Goal: Task Accomplishment & Management: Complete application form

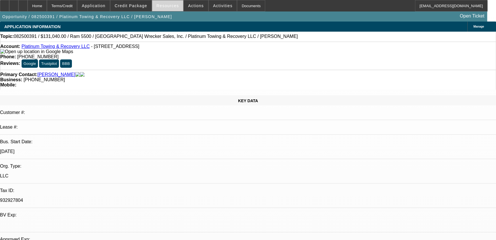
select select "0.1"
select select "0"
select select "0.1"
select select "0"
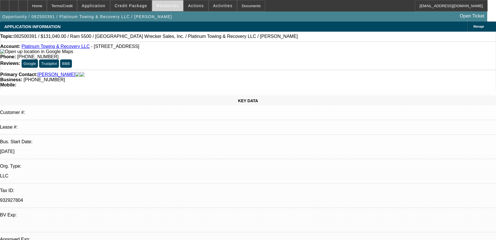
select select "0"
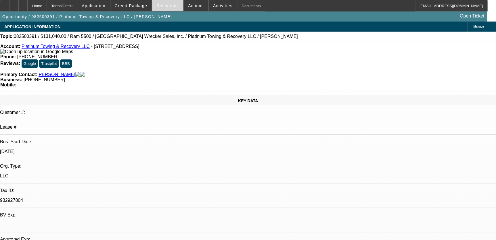
select select "0"
select select "1"
select select "2"
select select "6"
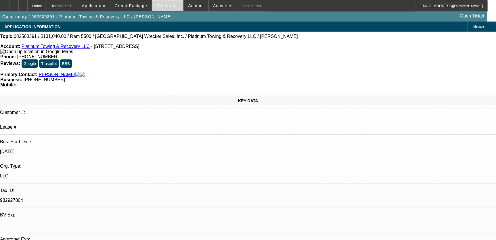
select select "1"
select select "2"
select select "6"
select select "1"
select select "2"
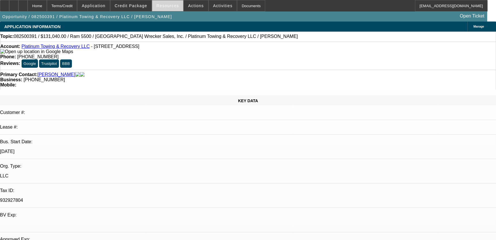
select select "6"
select select "1"
select select "2"
select select "6"
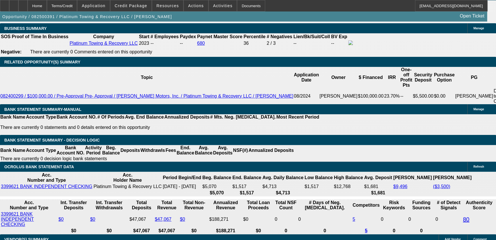
scroll to position [888, 0]
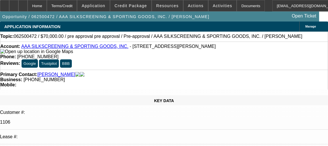
select select "0"
select select "2"
select select "0.1"
select select "4"
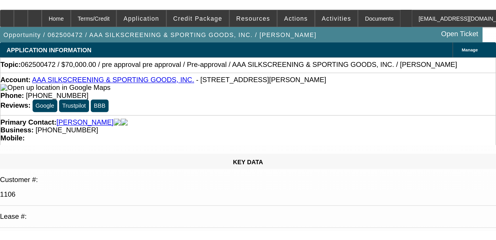
scroll to position [78, 0]
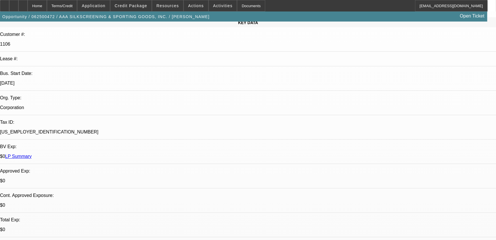
click at [23, 4] on icon at bounding box center [23, 4] width 0 height 0
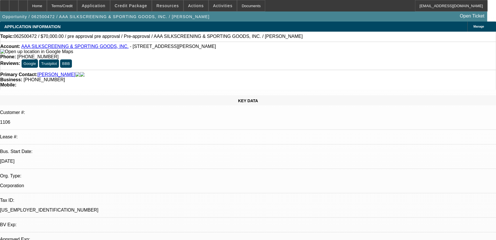
select select "0"
select select "2"
select select "0.1"
select select "1"
select select "2"
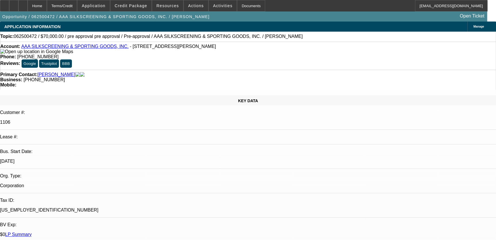
select select "4"
click at [18, 4] on div at bounding box center [13, 5] width 9 height 11
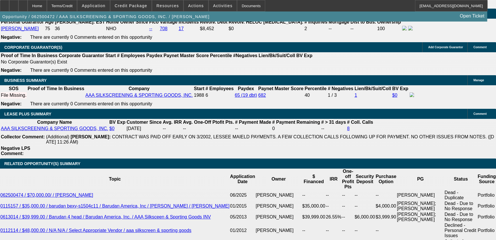
scroll to position [941, 0]
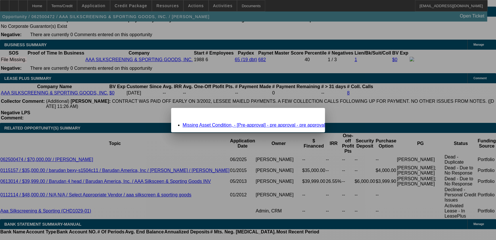
scroll to position [0, 0]
click at [287, 124] on link "Missing Asset Condition, - [Pre-approval] - pre approval - pre approval" at bounding box center [254, 125] width 142 height 5
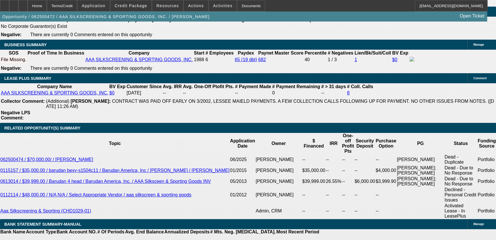
scroll to position [941, 0]
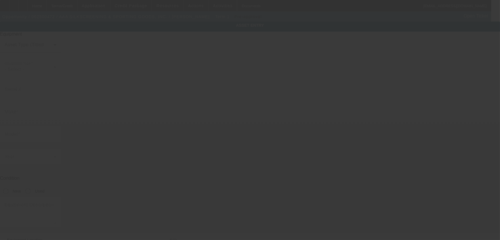
type input "pre approval"
type input "1331 Carroll St"
type input "Kenner"
type input "70062"
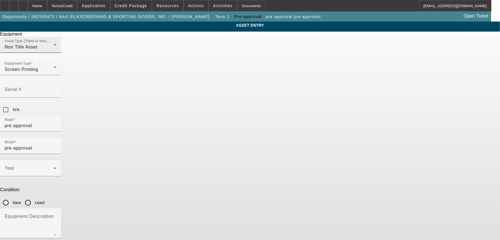
click at [57, 43] on mat-label "Asset Type (Titled or Non-Titled)" at bounding box center [31, 41] width 53 height 4
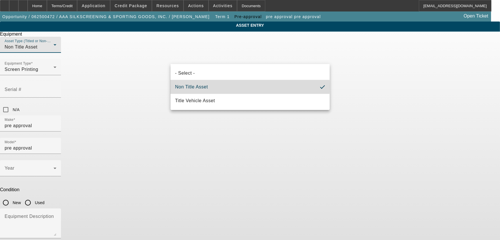
click at [200, 86] on span "Non Title Asset" at bounding box center [191, 87] width 33 height 7
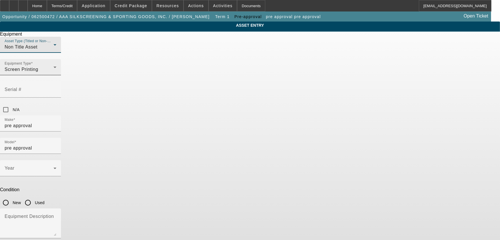
click at [38, 72] on span "Screen Printing" at bounding box center [22, 69] width 34 height 5
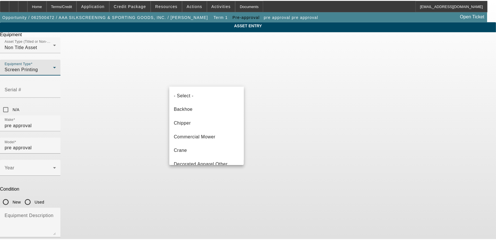
scroll to position [75, 0]
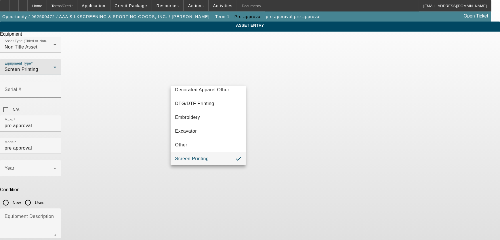
click at [402, 104] on div at bounding box center [250, 120] width 500 height 240
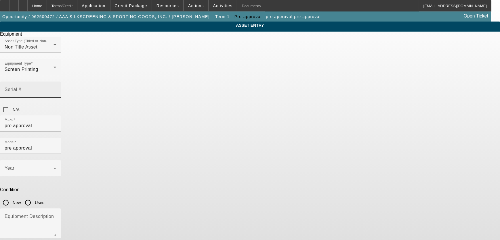
click at [56, 89] on input "Serial #" at bounding box center [31, 92] width 52 height 7
paste input "SPAX16X180806"
type input "SPAX16X180806"
click at [314, 85] on div "Asset Type (Titled or Non-Titled) Non Title Asset Equipment Type Screen Printin…" at bounding box center [250, 76] width 500 height 79
click at [56, 122] on input "pre approval" at bounding box center [31, 125] width 52 height 7
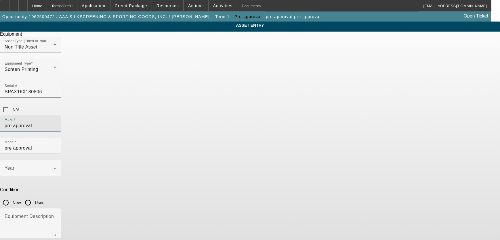
click at [56, 122] on input "pre approval" at bounding box center [31, 125] width 52 height 7
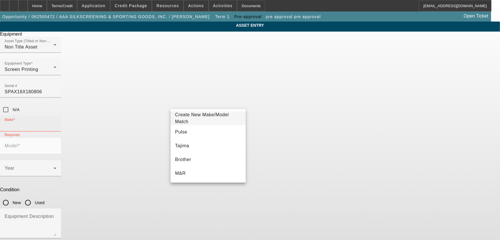
click at [56, 122] on input "Make" at bounding box center [31, 125] width 52 height 7
paste input "Sportsman"
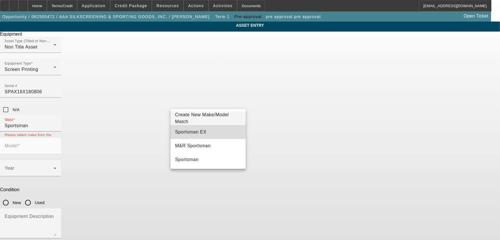
click at [197, 131] on span "Sportsman EX" at bounding box center [190, 132] width 31 height 5
type input "Sportsman EX"
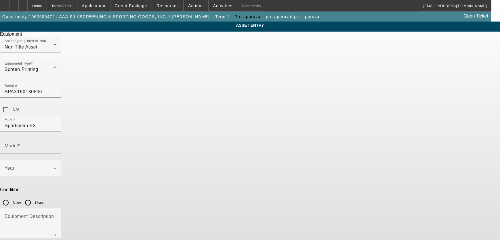
click at [18, 143] on mat-label "Model" at bounding box center [11, 145] width 13 height 5
click at [56, 145] on input "Model" at bounding box center [31, 148] width 52 height 7
paste input "Automatic Press 8 Station 6 Color"
type input "Automatic Press 8 Station 6 Color"
click at [338, 126] on div "ASSET ENTRY Delete asset Equipment Asset Type (Titled or Non-Titled) Non Title …" at bounding box center [250, 146] width 500 height 249
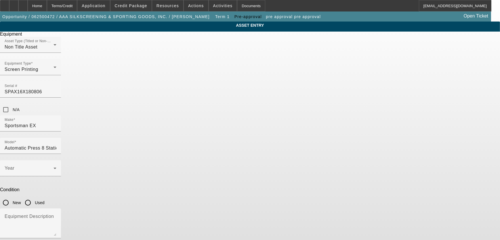
click at [11, 197] on input "New" at bounding box center [5, 202] width 11 height 11
radio input "true"
click at [53, 167] on span at bounding box center [29, 170] width 49 height 7
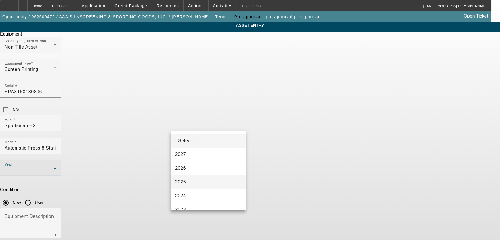
click at [193, 182] on mat-option "2025" at bounding box center [207, 182] width 75 height 14
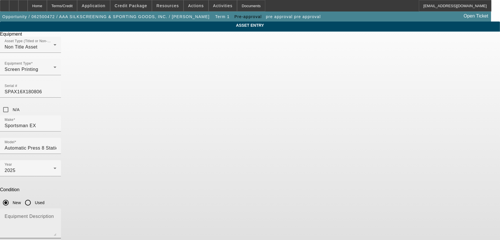
drag, startPoint x: 190, startPoint y: 155, endPoint x: 197, endPoint y: 156, distance: 7.0
click at [56, 216] on textarea "Equipment Description" at bounding box center [31, 226] width 52 height 21
paste textarea "Sportsman EX Automatic Press 8 Station 6 Color"
type textarea "Sportsman EX Automatic Press 8 Station 6 Color"
click at [357, 141] on div "ASSET ENTRY Delete asset Equipment Asset Type (Titled or Non-Titled) Non Title …" at bounding box center [250, 146] width 500 height 249
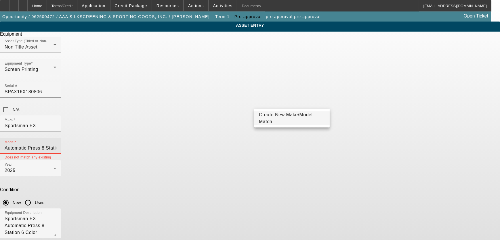
click at [56, 145] on input "Automatic Press 8 Station 6 Color" at bounding box center [31, 148] width 52 height 7
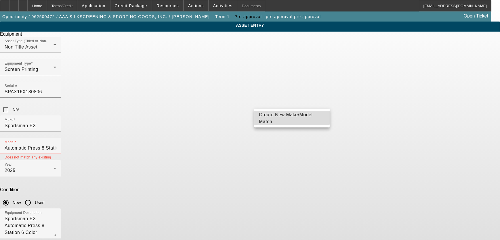
click at [287, 117] on span "Create New Make/Model Match" at bounding box center [286, 118] width 54 height 12
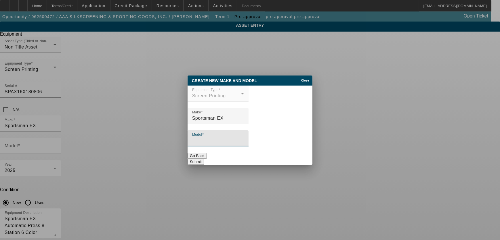
click at [221, 138] on input "Model" at bounding box center [218, 140] width 52 height 7
drag, startPoint x: 220, startPoint y: 138, endPoint x: 274, endPoint y: 146, distance: 55.3
click at [220, 138] on input "Model" at bounding box center [218, 140] width 52 height 7
paste input "Automatic Press 8 Station 6 Color"
type input "Automatic Press 8 Station 6 Color"
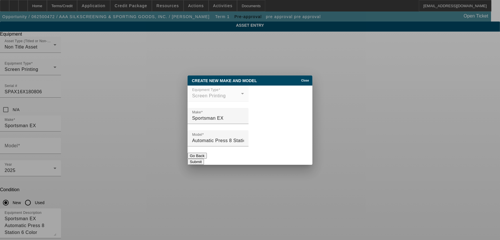
click at [204, 159] on button "Submit" at bounding box center [195, 162] width 16 height 6
type input "Automatic Press 8 Station 6 Color"
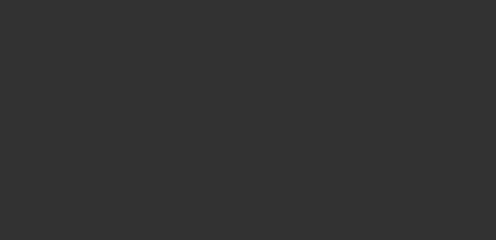
select select "0"
select select "2"
select select "0.1"
select select "4"
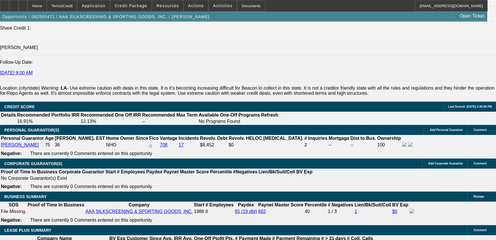
scroll to position [784, 0]
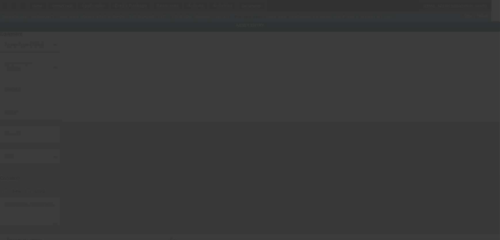
type input "SPAX16X180806"
type input "Sportsman EX"
type input "Automatic Press 8 Station 6 Color"
radio input "true"
type textarea "Sportsman EX Automatic Press 8 Station 6 Color"
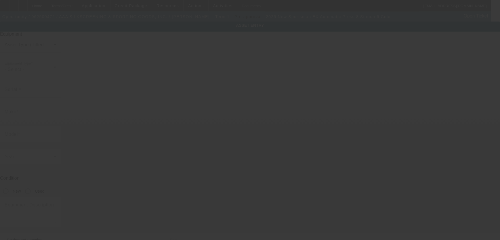
type input "1331 Carroll St"
type input "Kenner"
type input "70062"
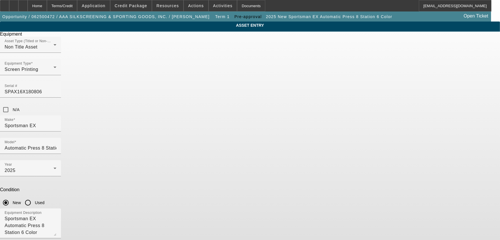
click at [382, 89] on div "ASSET ENTRY Delete asset Equipment Asset Type (Titled or Non-Titled) Non Title …" at bounding box center [250, 146] width 500 height 249
click at [47, 4] on div "Home" at bounding box center [37, 5] width 19 height 11
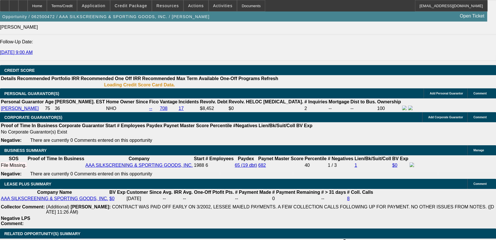
select select "0"
select select "2"
select select "0.1"
select select "4"
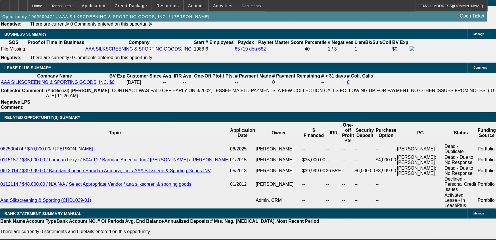
scroll to position [971, 0]
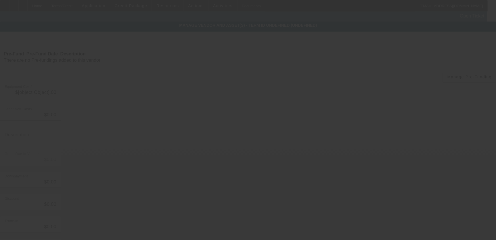
type input "$70,000.00"
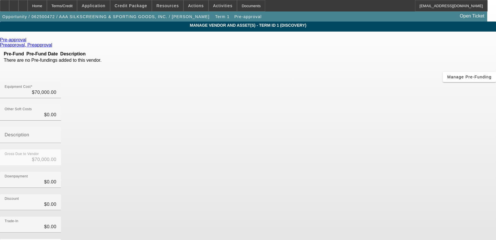
scroll to position [28, 0]
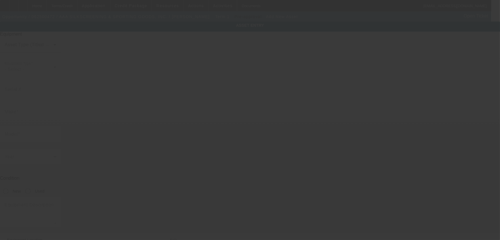
type input "1331 Carroll St"
type input "Kenner"
type input "70062"
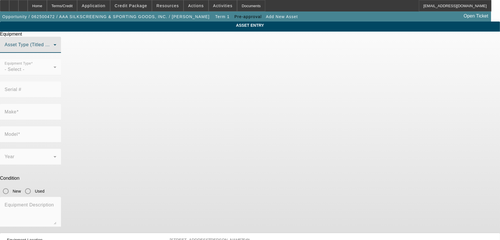
click at [53, 51] on span at bounding box center [29, 47] width 49 height 7
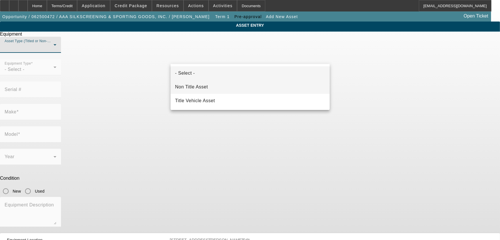
click at [227, 90] on mat-option "Non Title Asset" at bounding box center [249, 87] width 159 height 14
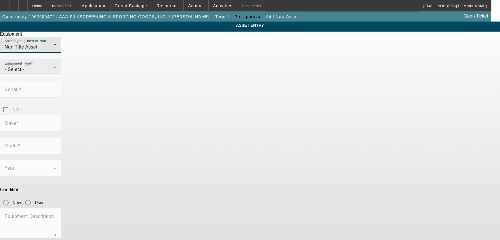
click at [53, 73] on div "- Select -" at bounding box center [29, 69] width 49 height 7
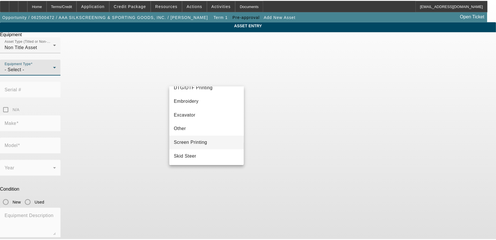
scroll to position [81, 0]
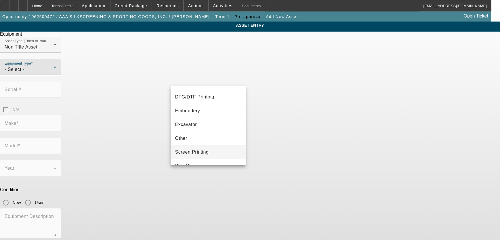
click at [204, 151] on span "Screen Printing" at bounding box center [192, 152] width 34 height 7
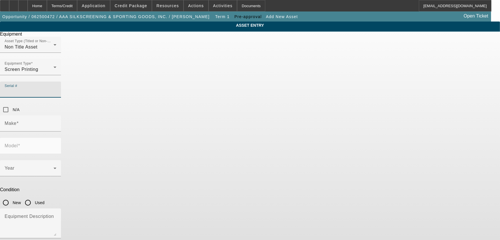
click at [56, 89] on input "Serial #" at bounding box center [31, 92] width 52 height 7
paste input "FLRENO1822HW"
type input "FLRENO1822HW"
click at [61, 138] on mat-form-field "Model" at bounding box center [30, 149] width 61 height 22
click at [56, 122] on input "Make" at bounding box center [31, 125] width 52 height 7
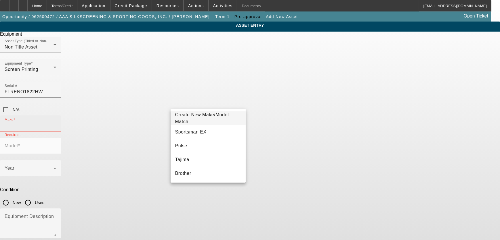
click at [56, 122] on input "Make" at bounding box center [31, 125] width 52 height 7
paste input "Reno"
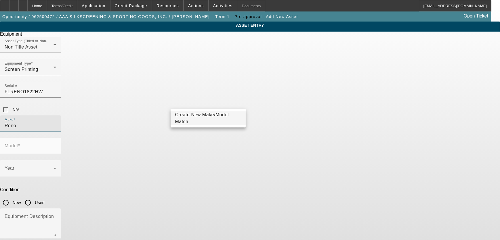
type input "Reno"
click at [200, 121] on span "Create New Make/Model Match" at bounding box center [208, 119] width 66 height 14
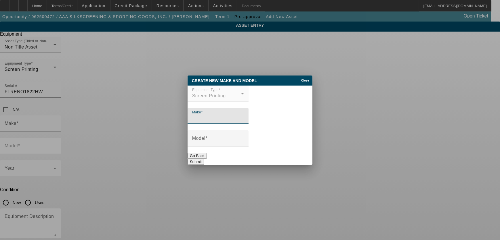
paste input "Reno"
type input "Reno"
drag, startPoint x: 206, startPoint y: 140, endPoint x: 202, endPoint y: 137, distance: 4.7
click at [205, 139] on mat-label "Model" at bounding box center [198, 138] width 13 height 5
click at [206, 139] on input "Model" at bounding box center [218, 140] width 52 height 7
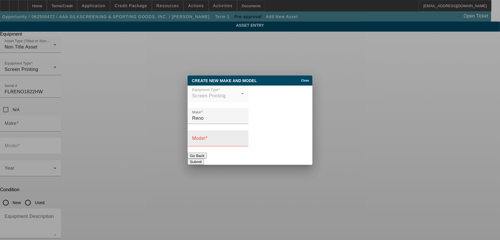
drag, startPoint x: 222, startPoint y: 146, endPoint x: 221, endPoint y: 144, distance: 3.0
click at [244, 142] on div at bounding box center [244, 142] width 0 height 0
paste input "Infrared Flash HW 18X22"
type input "Infrared Flash HW 18X22"
click at [204, 159] on button "Submit" at bounding box center [195, 162] width 16 height 6
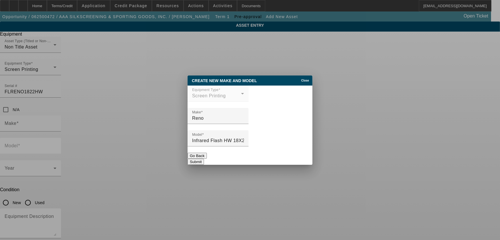
click at [204, 159] on button "Submit" at bounding box center [195, 162] width 16 height 6
type input "Reno"
type input "Infrared Flash HW 18X22"
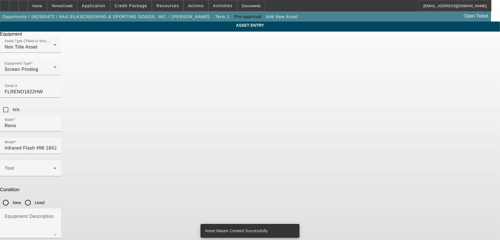
click at [371, 138] on div "ASSET ENTRY Equipment Asset Type (Titled or Non-Titled) Non Title Asset Equipme…" at bounding box center [250, 146] width 500 height 249
drag, startPoint x: 260, startPoint y: 128, endPoint x: 256, endPoint y: 128, distance: 4.3
click at [11, 197] on input "New" at bounding box center [5, 202] width 11 height 11
radio input "true"
click at [53, 167] on span at bounding box center [29, 170] width 49 height 7
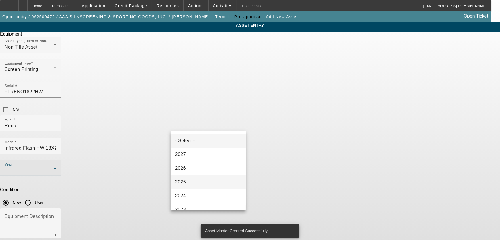
click at [203, 179] on mat-option "2025" at bounding box center [207, 182] width 75 height 14
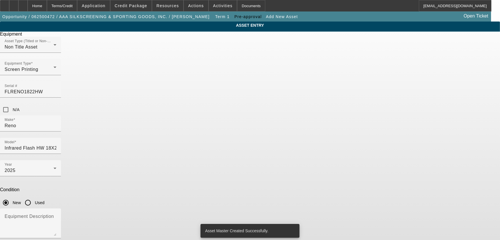
click at [361, 126] on div "ASSET ENTRY Equipment Asset Type (Titled or Non-Titled) Non Title Asset Equipme…" at bounding box center [250, 146] width 500 height 249
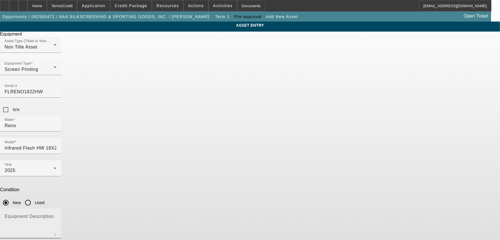
drag, startPoint x: 195, startPoint y: 155, endPoint x: 290, endPoint y: 180, distance: 98.0
click at [56, 216] on textarea "Equipment Description" at bounding box center [31, 226] width 52 height 21
paste textarea "[PERSON_NAME]™ Infrared Flash Cure Unit"
type textarea "[PERSON_NAME]™ Infrared Flash Cure Unit"
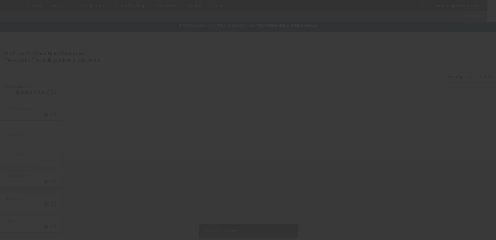
type input "$70,000.00"
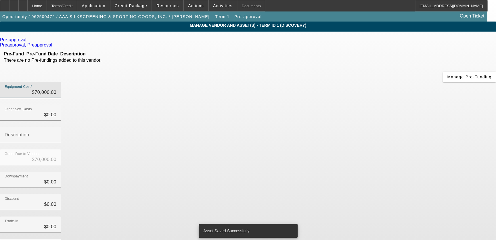
type input "70000"
click at [56, 89] on input "70000" at bounding box center [31, 92] width 52 height 7
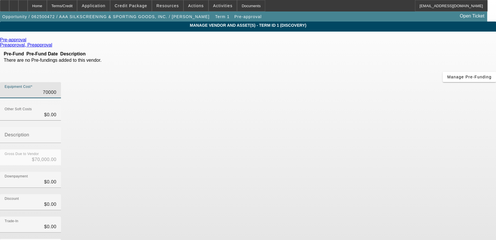
click at [56, 89] on input "70000" at bounding box center [31, 92] width 52 height 7
type input "$0.00"
type input "6"
type input "$6.00"
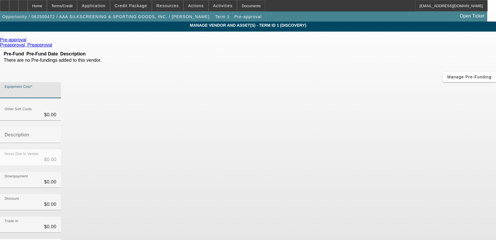
type input "$6.00"
type input "67"
type input "$67.00"
type input "675"
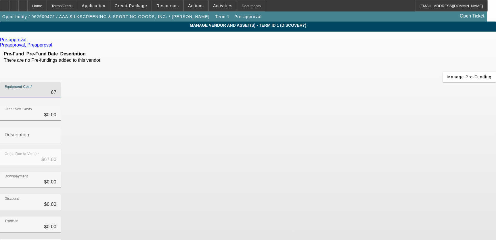
type input "$675.00"
type input "6757"
type input "$6,757.00"
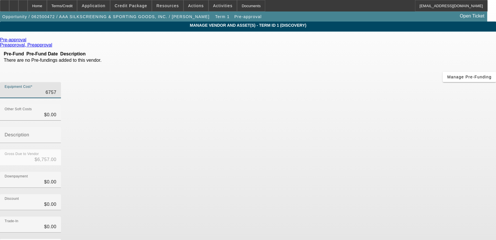
type input "67570"
type input "$67,570.00"
click at [390, 172] on div "Downpayment $0.00" at bounding box center [248, 183] width 496 height 22
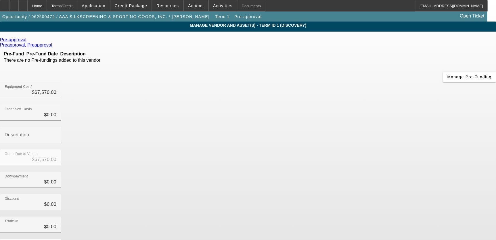
click at [28, 40] on icon at bounding box center [28, 39] width 0 height 5
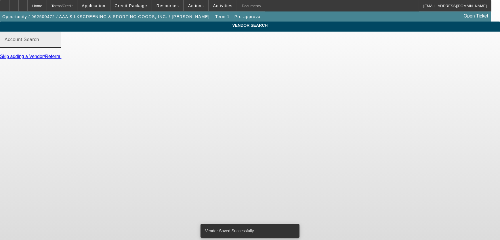
click at [56, 43] on div "Account Search" at bounding box center [31, 40] width 52 height 16
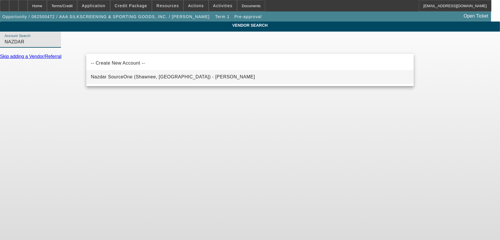
click at [140, 83] on mat-option "Nazdar SourceOne (Shawnee, KS) - Morgan, John" at bounding box center [249, 77] width 327 height 14
type input "Nazdar SourceOne (Shawnee, KS) - Morgan, John"
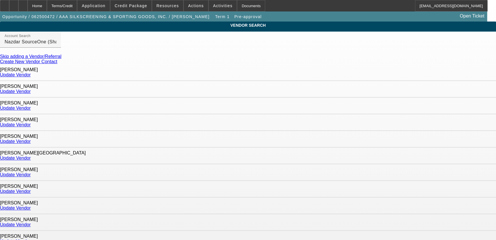
click at [31, 73] on link "Update Vendor" at bounding box center [15, 74] width 31 height 5
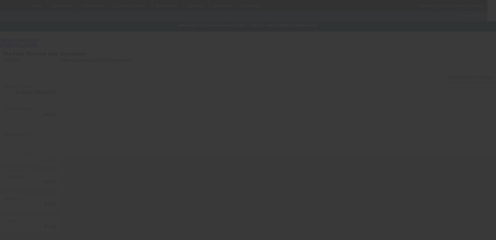
type input "$67,570.00"
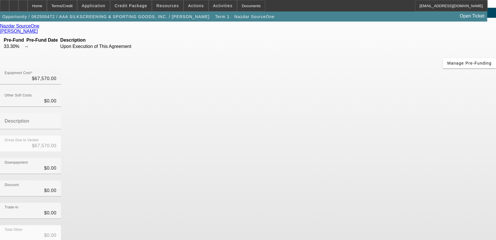
scroll to position [36, 0]
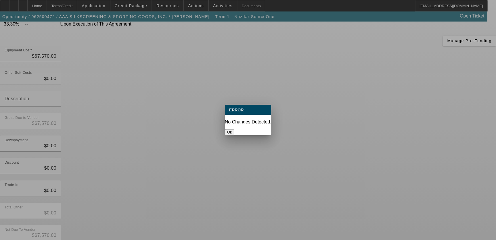
scroll to position [0, 0]
click at [234, 129] on button "Ok" at bounding box center [229, 132] width 9 height 6
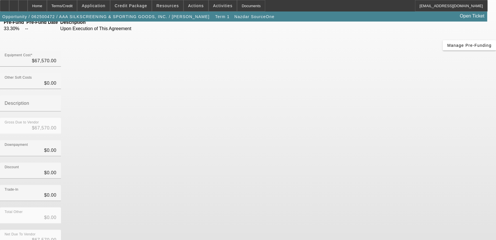
scroll to position [36, 0]
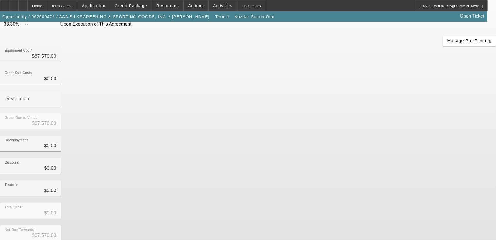
click at [402, 181] on div "Trade-In $0.00" at bounding box center [248, 192] width 496 height 22
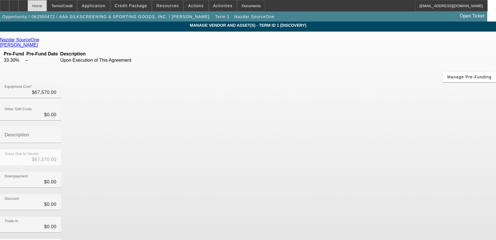
click at [47, 3] on div "Home" at bounding box center [37, 5] width 19 height 11
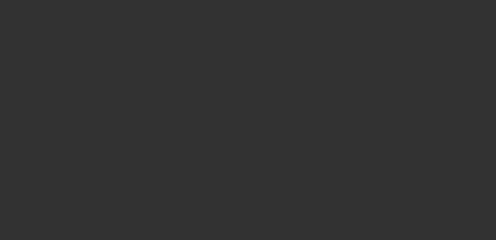
select select "0"
select select "2"
select select "0.1"
select select "4"
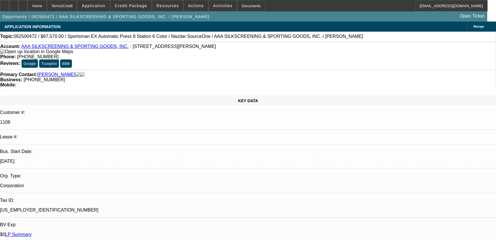
click at [63, 72] on link "Bergeron, Lynne" at bounding box center [56, 74] width 38 height 5
click at [147, 4] on span "Credit Package" at bounding box center [131, 5] width 32 height 5
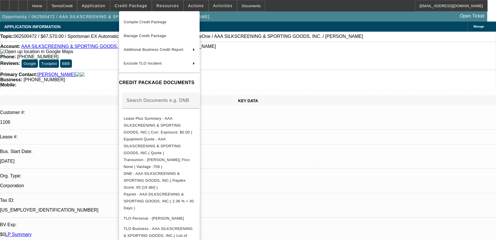
scroll to position [36, 0]
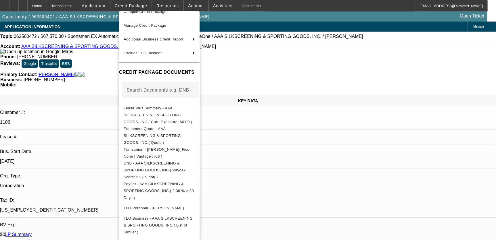
click at [107, 75] on div at bounding box center [248, 120] width 496 height 240
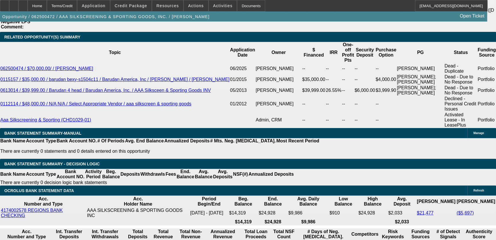
scroll to position [1019, 0]
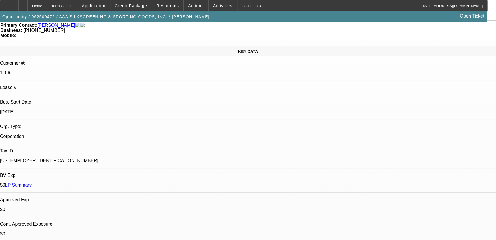
scroll to position [0, 0]
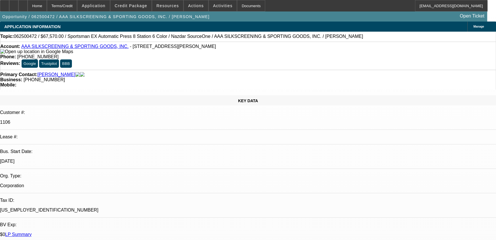
click at [52, 72] on link "Bergeron, Lynne" at bounding box center [56, 74] width 38 height 5
drag, startPoint x: 35, startPoint y: 6, endPoint x: 28, endPoint y: 7, distance: 6.8
click at [23, 4] on icon at bounding box center [23, 4] width 0 height 0
select select "0"
select select "2"
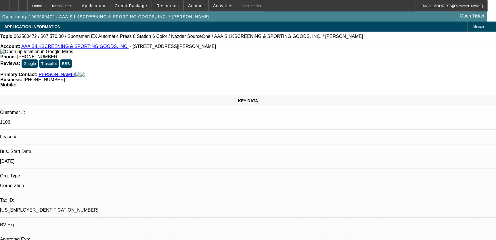
select select "0.1"
select select "1"
select select "2"
select select "4"
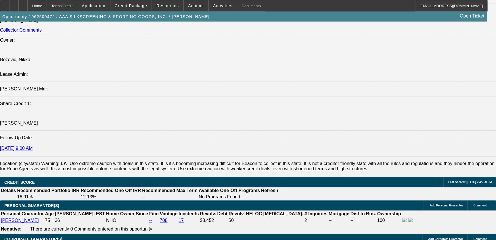
scroll to position [810, 0]
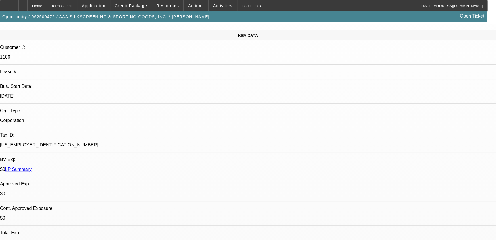
scroll to position [0, 0]
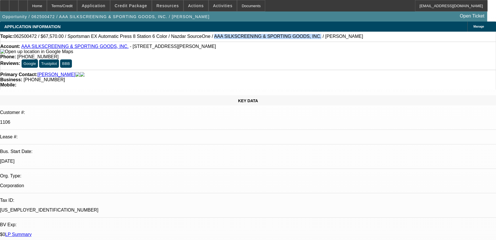
drag, startPoint x: 183, startPoint y: 37, endPoint x: 270, endPoint y: 39, distance: 87.4
click at [270, 39] on span "062500472 / $67,570.00 / Sportsman EX Automatic Press 8 Station 6 Color / Nazda…" at bounding box center [188, 36] width 349 height 5
copy span "AAA SILKSCREENING & SPORTING GOODS, INC."
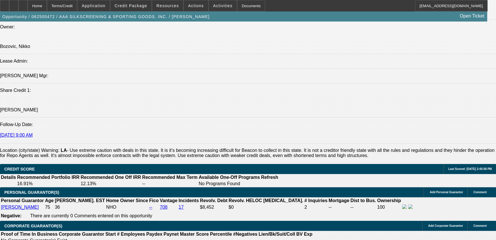
scroll to position [758, 0]
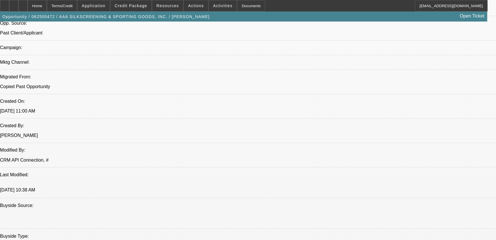
scroll to position [392, 0]
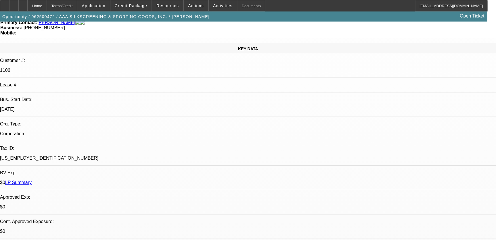
scroll to position [0, 0]
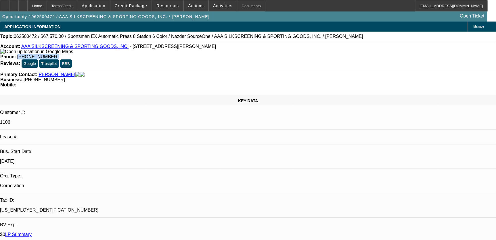
drag, startPoint x: 183, startPoint y: 48, endPoint x: 227, endPoint y: 46, distance: 43.7
click at [227, 54] on div "Phone: (504) 417-5519" at bounding box center [247, 56] width 495 height 5
copy span "(504) 417-5519"
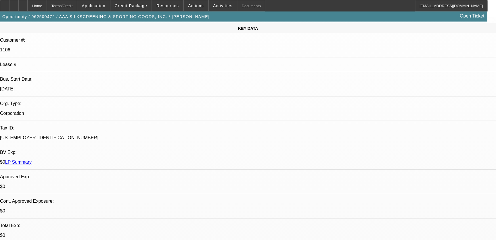
scroll to position [183, 0]
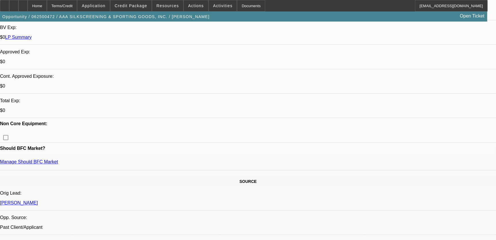
scroll to position [209, 0]
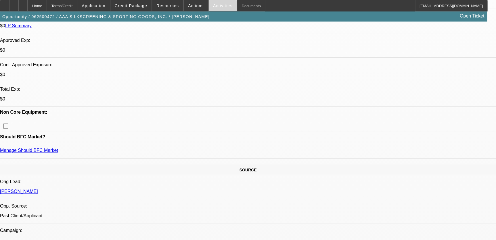
click at [213, 5] on span "Activities" at bounding box center [223, 5] width 20 height 5
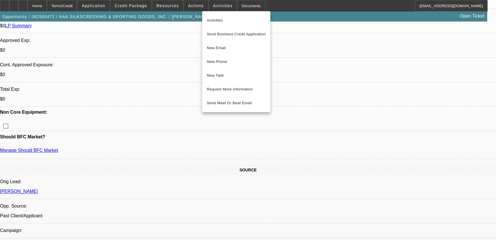
click at [180, 47] on div at bounding box center [248, 120] width 496 height 240
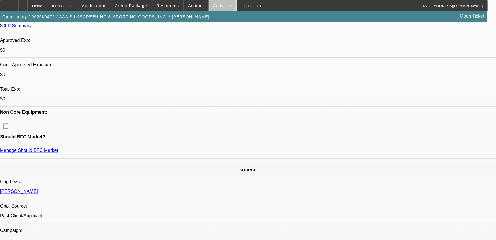
click at [215, 5] on span "Activities" at bounding box center [223, 5] width 20 height 5
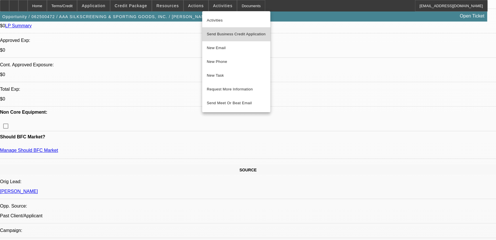
click at [250, 34] on span "Send Business Credit Application" at bounding box center [236, 34] width 59 height 7
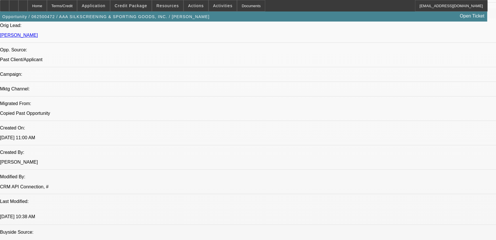
scroll to position [366, 0]
click at [18, 8] on div at bounding box center [13, 5] width 9 height 11
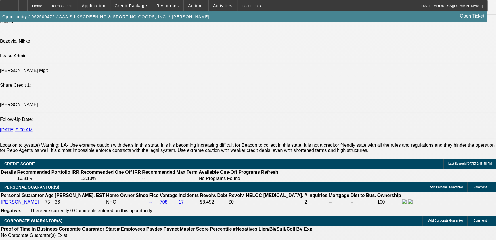
scroll to position [549, 0]
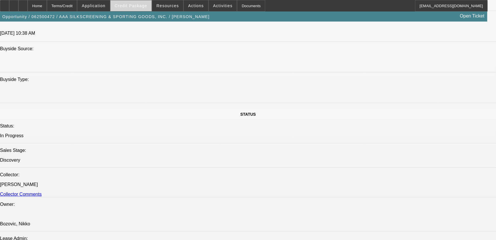
click at [131, 6] on span "Credit Package" at bounding box center [131, 5] width 32 height 5
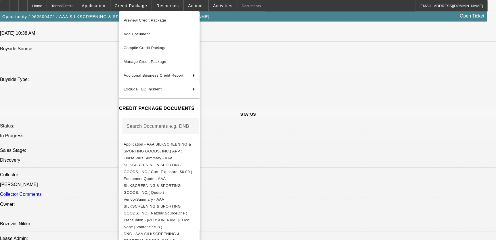
click at [101, 11] on div at bounding box center [248, 120] width 496 height 240
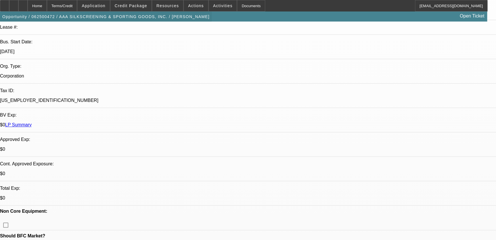
scroll to position [104, 0]
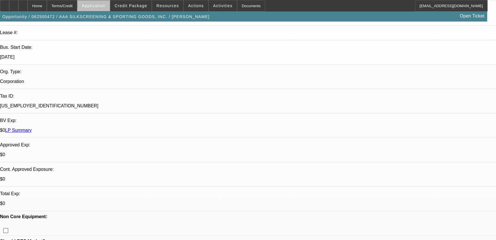
click at [105, 6] on span "Application" at bounding box center [94, 5] width 24 height 5
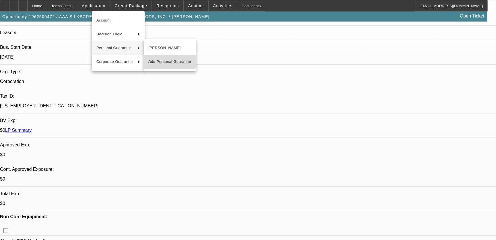
click at [167, 58] on span "Add Personal Guarantor" at bounding box center [169, 61] width 43 height 7
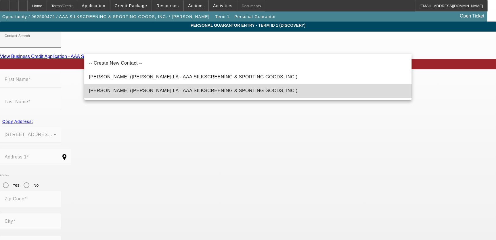
click at [152, 89] on span "Bergeron, Kevin (Kenner,LA - AAA SILKSCREENING & SPORTING GOODS, INC.)" at bounding box center [193, 90] width 208 height 7
type input "Bergeron, Kevin (Kenner,LA - AAA SILKSCREENING & SPORTING GOODS, INC.)"
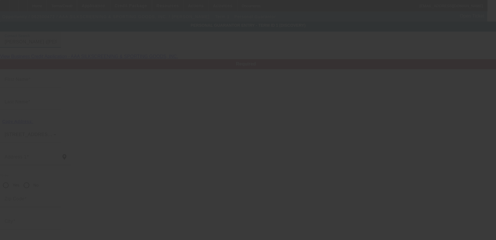
type input "[PERSON_NAME]"
type input "Bergeron"
type input "4708 Ashbury Street"
radio input "true"
type input "70062"
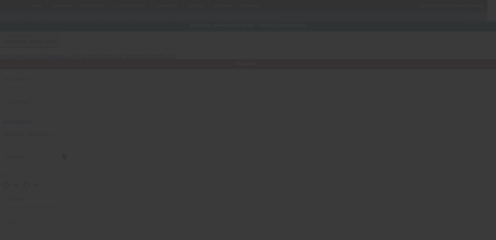
type input "Kenner"
type input "[PHONE_NUMBER]"
type input "49"
type input "438-41-7159"
type input "johnny64@cox.net"
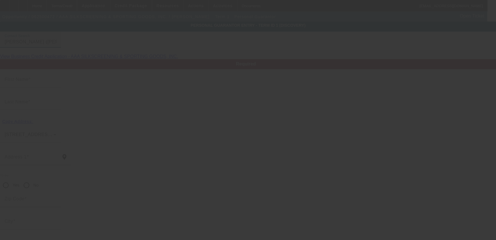
type input "$250,000.00"
type input "$0.00"
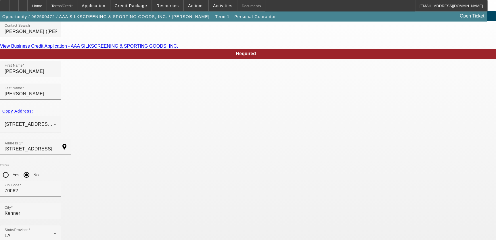
scroll to position [16, 0]
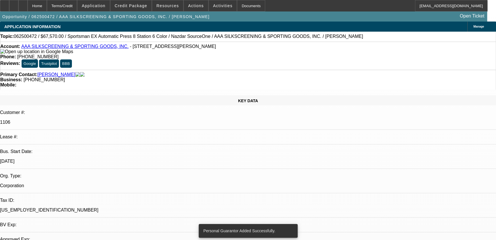
select select "0"
select select "2"
select select "0.1"
select select "4"
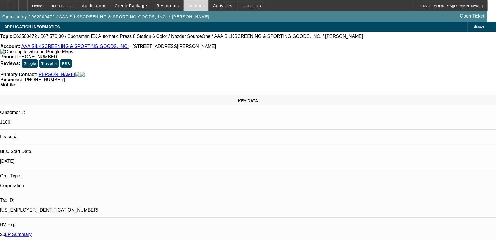
click at [194, 4] on span "Actions" at bounding box center [196, 5] width 16 height 5
click at [215, 7] on div at bounding box center [248, 120] width 496 height 240
click at [213, 5] on span "Activities" at bounding box center [223, 5] width 20 height 5
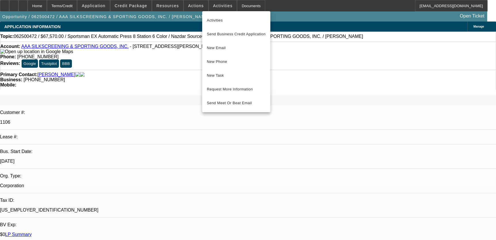
click at [294, 179] on div at bounding box center [248, 120] width 496 height 240
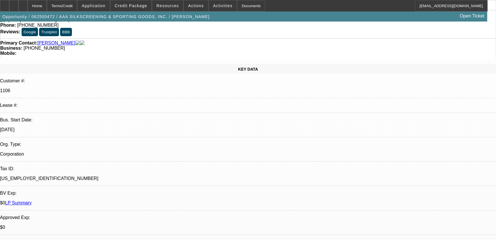
scroll to position [104, 0]
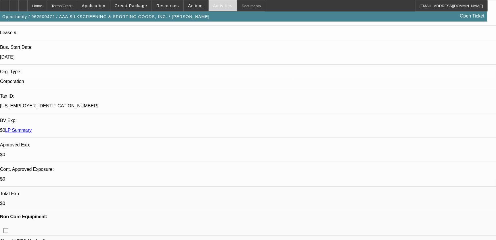
click at [210, 8] on span at bounding box center [223, 6] width 28 height 14
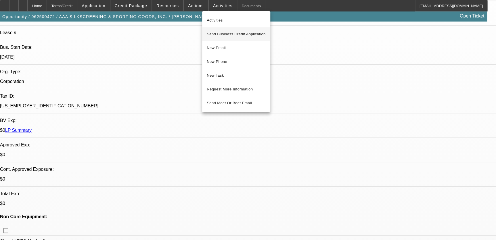
click at [238, 35] on span "Send Business Credit Application" at bounding box center [236, 34] width 59 height 7
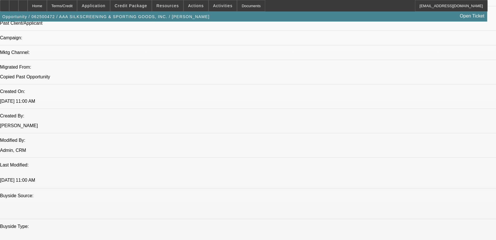
scroll to position [418, 0]
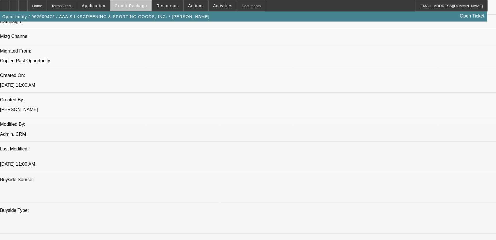
click at [146, 3] on span "Credit Package" at bounding box center [131, 5] width 32 height 5
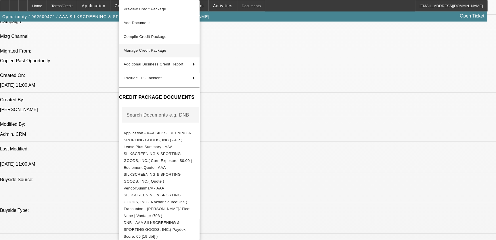
click at [186, 53] on span "Manage Credit Package" at bounding box center [159, 50] width 71 height 7
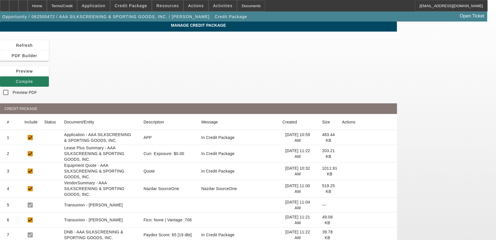
click at [49, 75] on span at bounding box center [24, 82] width 49 height 14
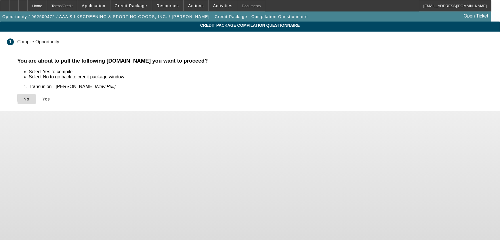
click at [36, 97] on span at bounding box center [26, 99] width 18 height 14
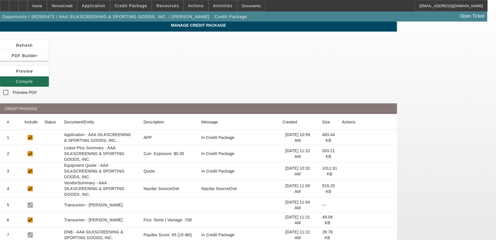
click at [16, 79] on icon at bounding box center [16, 81] width 0 height 5
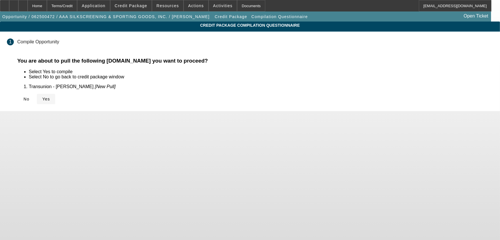
click at [55, 101] on span at bounding box center [46, 99] width 18 height 14
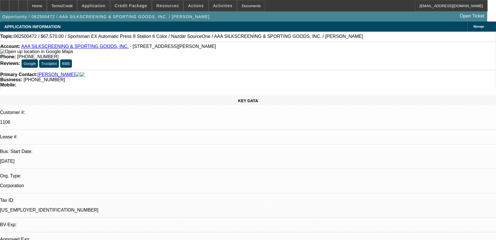
select select "0"
select select "2"
select select "0.1"
select select "4"
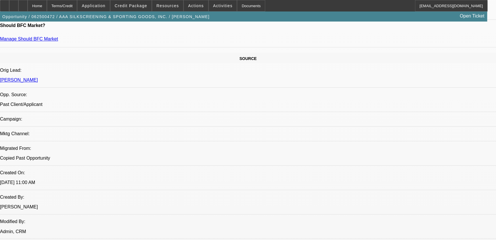
scroll to position [313, 0]
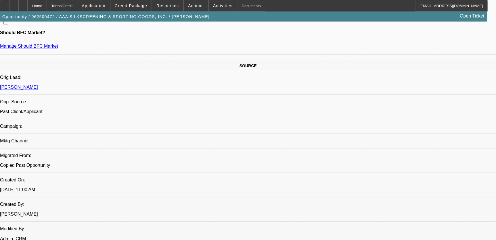
click at [139, 9] on span at bounding box center [130, 6] width 41 height 14
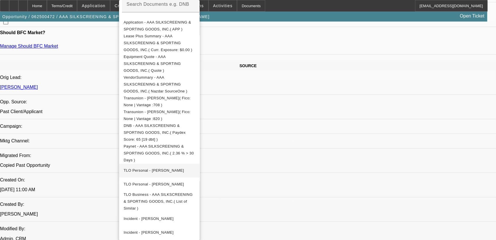
scroll to position [114, 0]
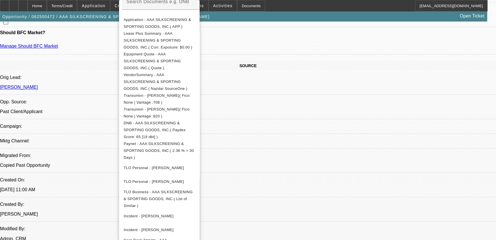
click at [343, 221] on div at bounding box center [248, 120] width 496 height 240
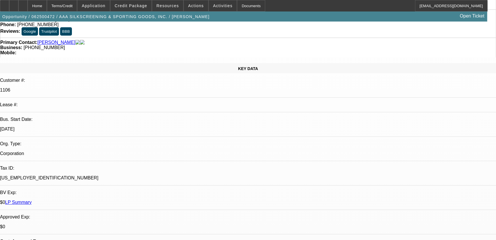
scroll to position [0, 0]
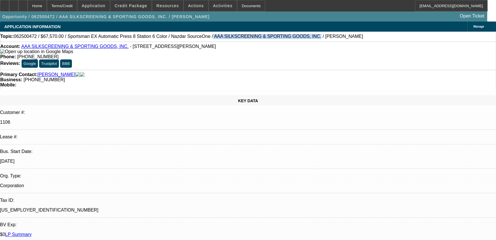
drag, startPoint x: 181, startPoint y: 36, endPoint x: 269, endPoint y: 38, distance: 88.0
click at [269, 38] on span "062500472 / $67,570.00 / Sportsman EX Automatic Press 8 Station 6 Color / Nazda…" at bounding box center [188, 36] width 349 height 5
copy span "AAA SILKSCREENING & SPORTING GOODS, INC."
click at [14, 4] on icon at bounding box center [14, 4] width 0 height 0
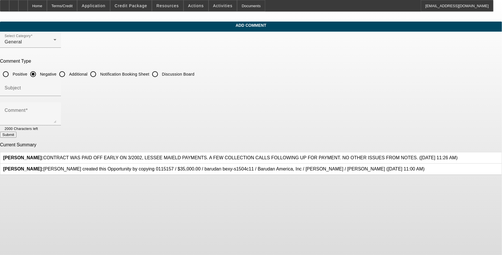
click at [68, 72] on input "Additional" at bounding box center [61, 73] width 11 height 11
radio input "true"
click at [56, 87] on input "Subject" at bounding box center [31, 90] width 52 height 7
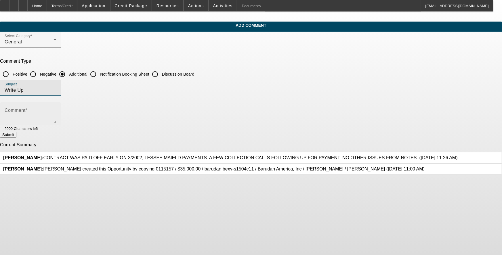
type input "Write Up"
click at [56, 113] on textarea "Comment" at bounding box center [31, 116] width 52 height 14
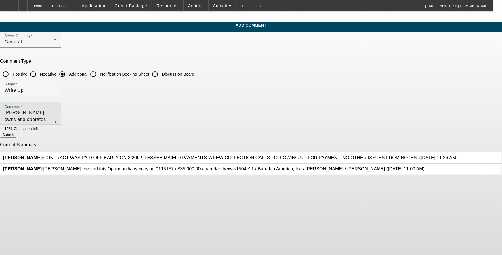
click at [56, 114] on textarea "[PERSON_NAME] owns and operates" at bounding box center [31, 116] width 52 height 14
paste textarea "AAA SILKSCREENING & SPORTING GOODS, INC."
click at [56, 112] on textarea "[PERSON_NAME] owns and operates AAA SILKSCREENING & SPORTING GOODS, INC." at bounding box center [31, 116] width 52 height 14
click at [56, 109] on textarea "[PERSON_NAME] owns and operates "AAA SILKSCREENING & SPORTING GOODS, INC." at bounding box center [31, 116] width 52 height 14
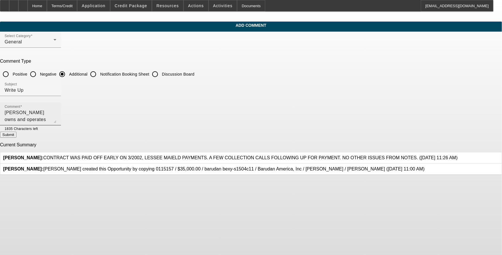
click at [56, 120] on textarea "Johnny Bergeron owns and operates "AAA SILKSCREENING & SPORTING GOODS, INC." si…" at bounding box center [31, 116] width 52 height 14
drag, startPoint x: 214, startPoint y: 120, endPoint x: 189, endPoint y: 117, distance: 24.9
click at [56, 117] on textarea "Johnny Bergeron owns and operates "AAA SILKSCREENING & SPORTING GOODS, INC." si…" at bounding box center [31, 116] width 52 height 14
click at [56, 107] on div "Comment Johnny Bergeron owns and operates "AAA SILKSCREENING & SPORTING GOODS, …" at bounding box center [31, 113] width 52 height 23
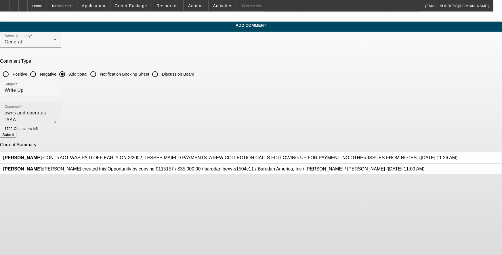
click at [56, 119] on textarea "Johnny Bergeron owns and operates "AAA SILKSCREENING & SPORTING GOODS, INC." si…" at bounding box center [31, 116] width 52 height 14
click at [56, 117] on textarea "Johnny Bergeron owns and operates "AAA SILKSCREENING & SPORTING GOODS, INC." si…" at bounding box center [31, 116] width 52 height 14
click at [56, 114] on textarea "Johnny Bergeron owns and operates "AAA SILKSCREENING & SPORTING GOODS, INC." si…" at bounding box center [31, 116] width 52 height 14
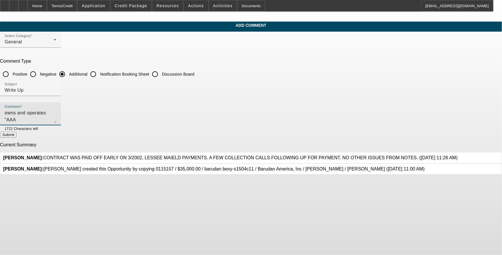
click at [56, 111] on textarea "Johnny Bergeron owns and operates "AAA SILKSCREENING & SPORTING GOODS, INC." si…" at bounding box center [31, 116] width 52 height 14
drag, startPoint x: 237, startPoint y: 112, endPoint x: 156, endPoint y: 116, distance: 81.2
click at [56, 116] on textarea "Johnny Bergeron owns and operates "AAA SILKSCREENING & SPORTING GOODS, INC." si…" at bounding box center [31, 116] width 52 height 14
type textarea "Johnny Bergeron owns and operates "AAA SILKSCREENING & SPORTING GOODS, INC." si…"
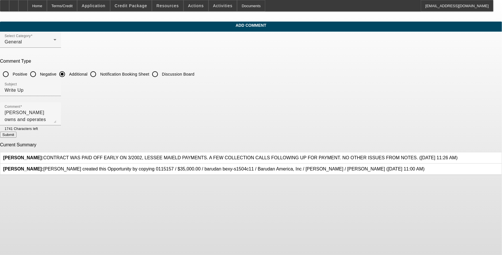
click at [16, 135] on button "Submit" at bounding box center [8, 135] width 16 height 6
radio input "true"
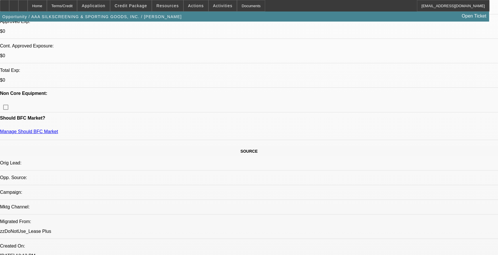
scroll to position [287, 0]
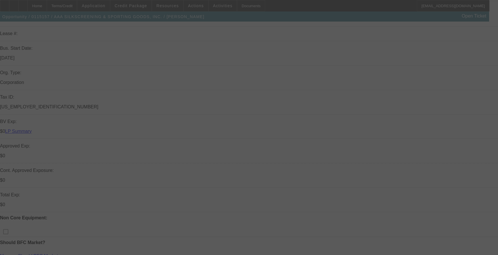
scroll to position [104, 0]
select select "0"
select select "2"
select select "0.1"
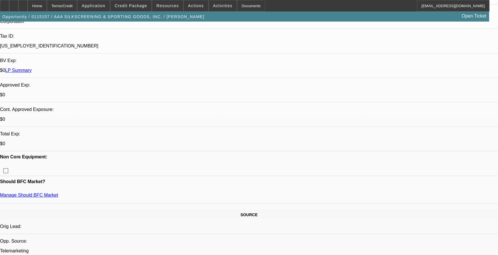
scroll to position [183, 0]
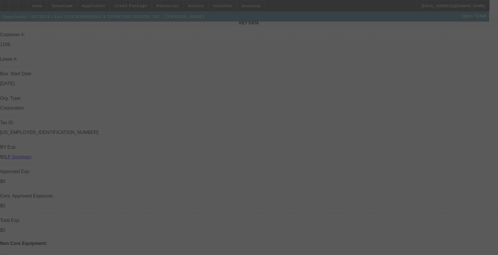
scroll to position [78, 0]
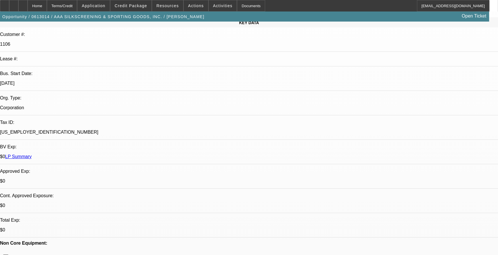
select select "0"
select select "0.1"
select select "0"
select select "2"
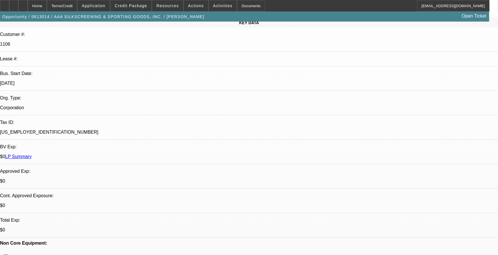
select select "0.1"
select select "0"
select select "0.1"
select select "0"
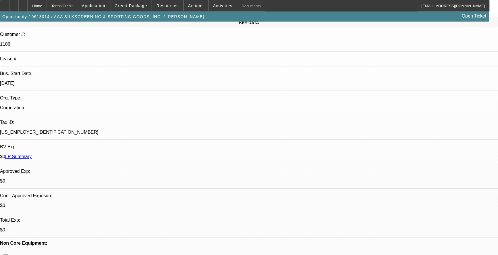
select select "2"
select select "0.1"
select select "1"
select select "2"
select select "4"
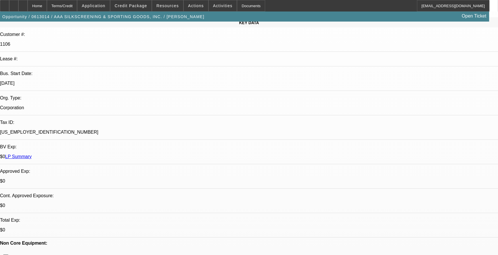
select select "1"
select select "2"
select select "4"
select select "1"
select select "2"
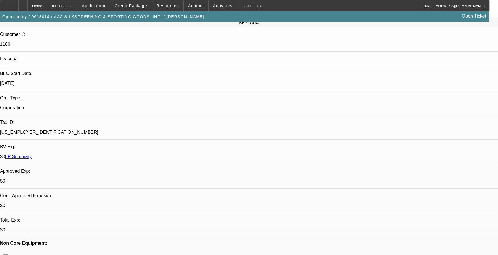
select select "4"
select select "1"
select select "2"
select select "4"
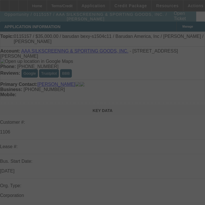
select select "0"
select select "2"
select select "0.1"
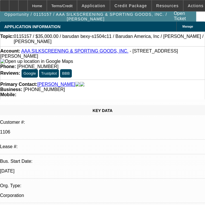
select select "1"
select select "2"
select select
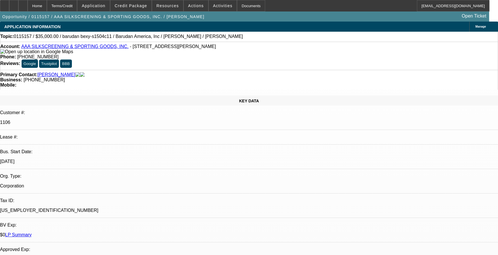
drag, startPoint x: 431, startPoint y: 140, endPoint x: 358, endPoint y: 114, distance: 78.2
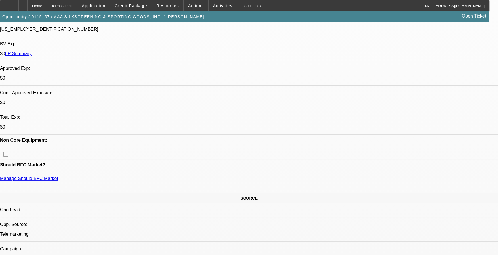
scroll to position [183, 0]
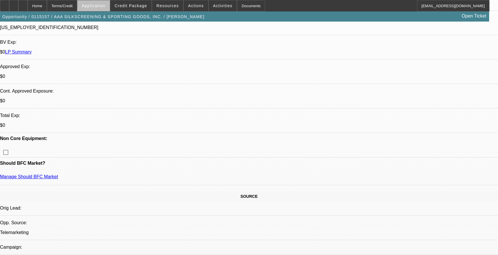
click at [105, 6] on span "Application" at bounding box center [94, 5] width 24 height 5
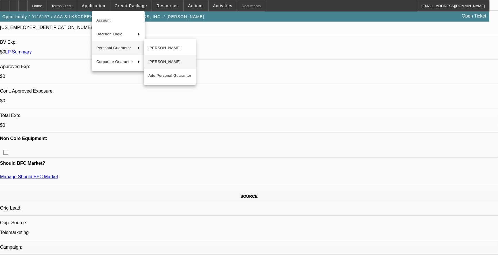
click at [189, 62] on span "[PERSON_NAME]" at bounding box center [169, 61] width 43 height 7
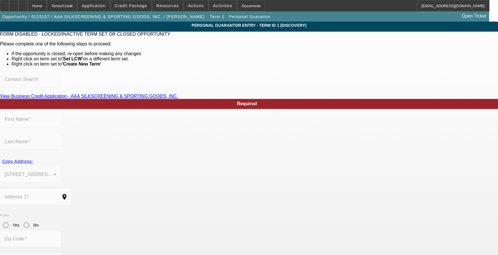
type input "Kevin"
type input "Bergeron"
type input "4708 Ashbury Street"
radio input "true"
type input "70062"
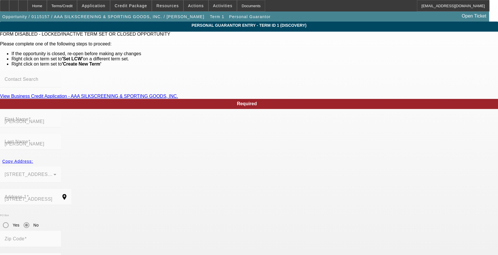
type input "Kenner"
type input "[PHONE_NUMBER]"
type input "49"
type input "438-41-7159"
type input "johnny64@cox.net"
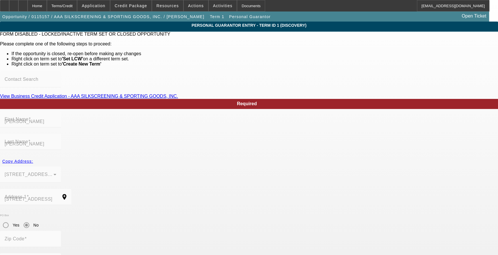
type input "$250,000.00"
type input "$0.00"
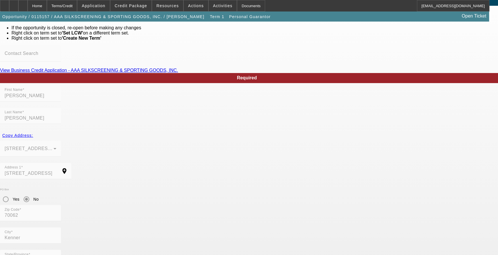
scroll to position [35, 0]
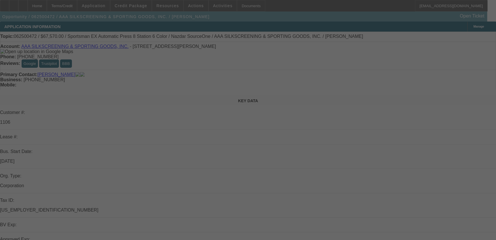
select select "0"
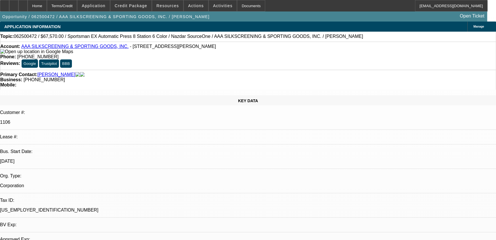
select select "2"
select select "0.1"
select select "1"
select select "2"
select select "4"
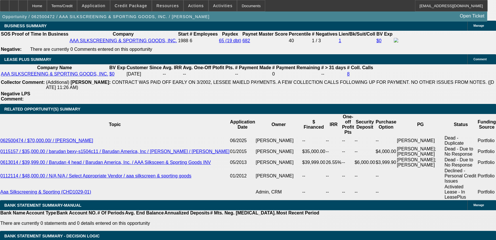
scroll to position [1098, 0]
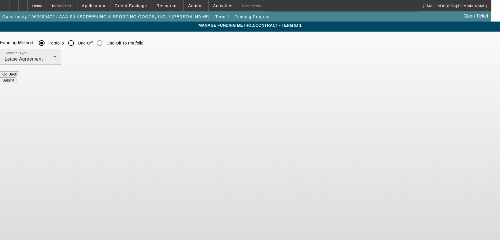
click at [53, 57] on div "Lease Agreement" at bounding box center [29, 59] width 49 height 7
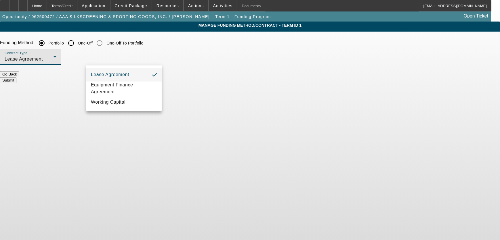
click at [187, 65] on div at bounding box center [250, 120] width 500 height 240
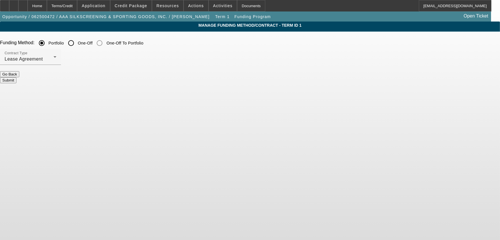
click at [77, 43] on input "One-Off" at bounding box center [70, 42] width 11 height 11
radio input "true"
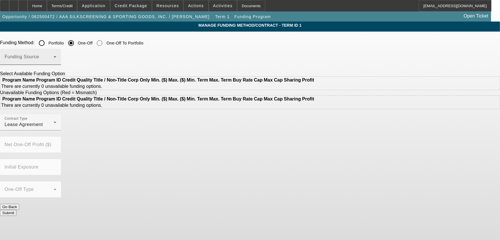
click at [56, 55] on div "Funding Source" at bounding box center [31, 57] width 52 height 16
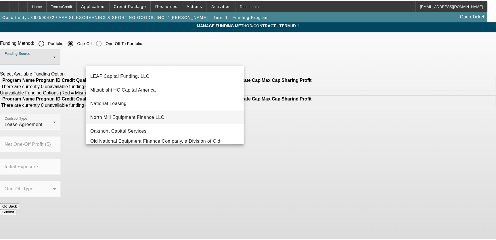
scroll to position [110, 0]
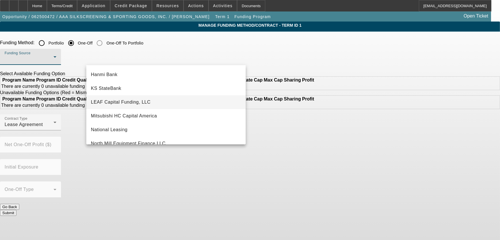
click at [128, 106] on mat-option "LEAF Capital Funding, LLC" at bounding box center [165, 102] width 159 height 14
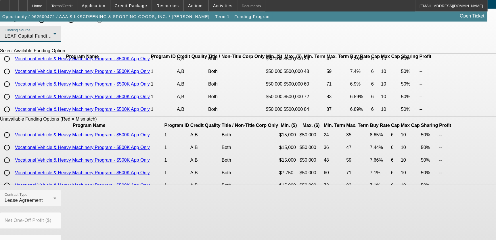
scroll to position [52, 0]
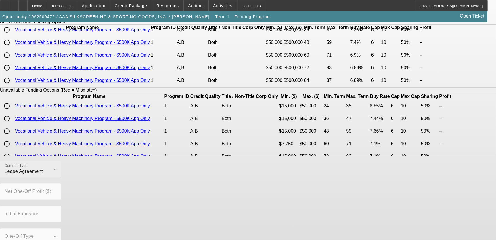
click at [53, 175] on div "Lease Agreement" at bounding box center [29, 171] width 49 height 7
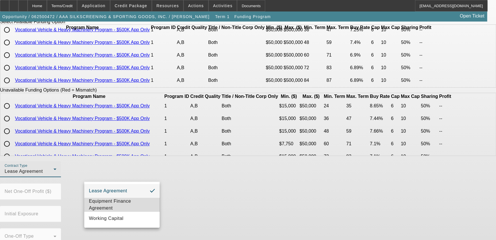
click at [109, 201] on span "Equipment Finance Agreement" at bounding box center [122, 205] width 66 height 14
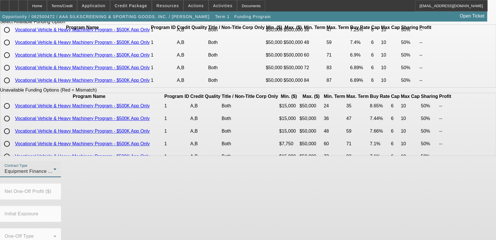
click at [56, 172] on div "Contract Type Equipment Finance Agreement" at bounding box center [31, 169] width 52 height 16
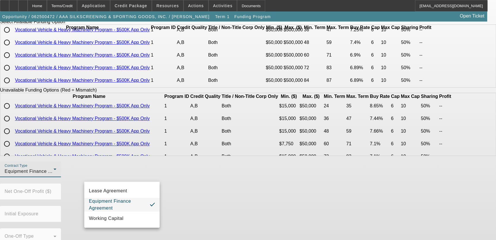
drag, startPoint x: 120, startPoint y: 189, endPoint x: 111, endPoint y: 183, distance: 11.3
click at [120, 189] on span "Lease Agreement" at bounding box center [108, 191] width 38 height 7
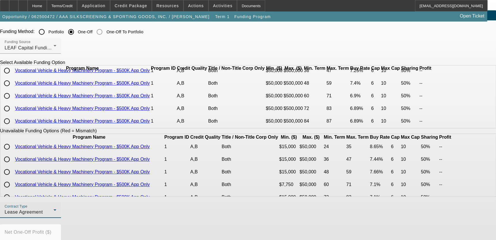
scroll to position [0, 0]
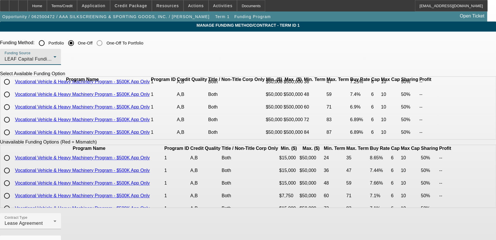
click at [53, 56] on div "LEAF Capital Funding, LLC" at bounding box center [29, 59] width 49 height 7
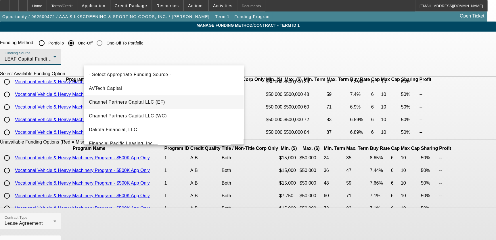
click at [123, 101] on span "Channel Partners Capital LLC (EF)" at bounding box center [127, 102] width 76 height 7
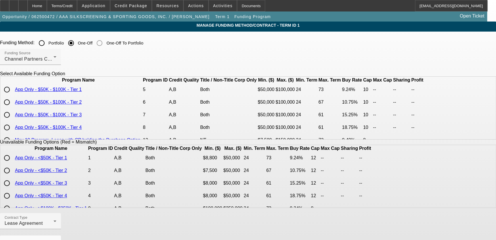
click at [13, 95] on input "radio" at bounding box center [6, 89] width 11 height 11
radio input "true"
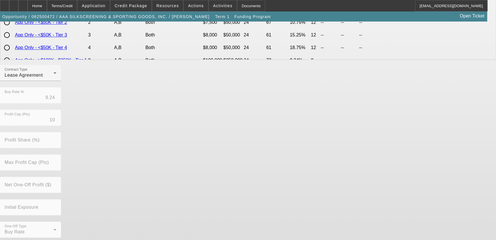
scroll to position [151, 0]
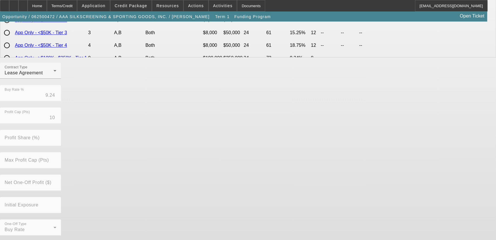
click at [389, 162] on div "Contract Type Lease Agreement Buy Rate % 9.24 Profit Cap (Pts) 10 Profit Share …" at bounding box center [248, 152] width 496 height 179
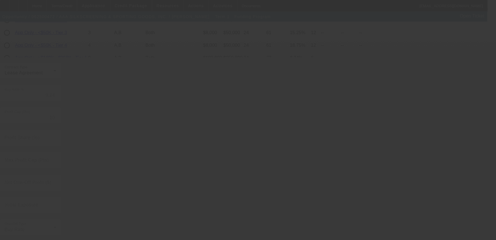
radio input "true"
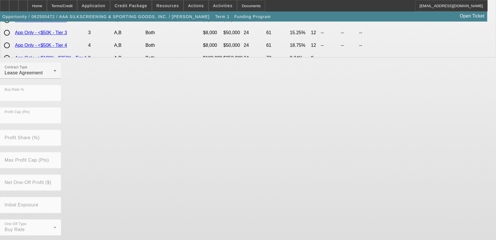
scroll to position [0, 0]
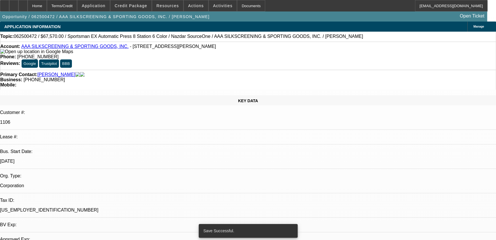
select select "0"
select select "2"
select select "0.1"
select select "4"
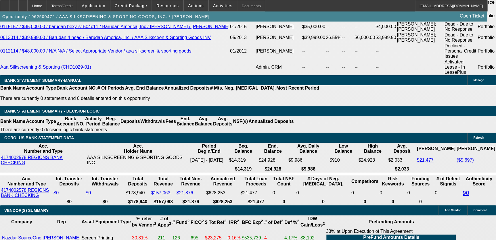
scroll to position [1098, 0]
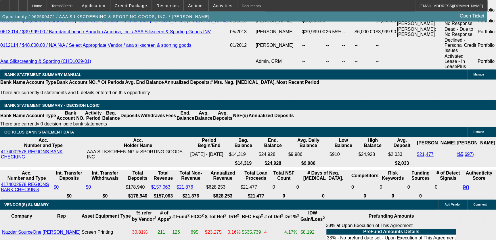
type input "48"
type input "11"
type input "$2,873.28"
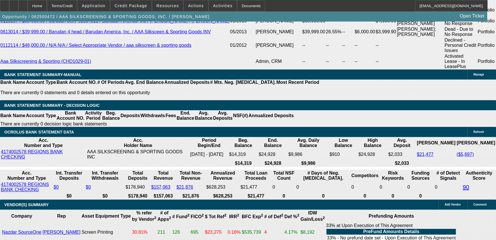
type input "$1,436.64"
type input "$3,492.76"
type input "$1,746.38"
type input "11"
drag, startPoint x: 176, startPoint y: 120, endPoint x: 88, endPoint y: 69, distance: 101.3
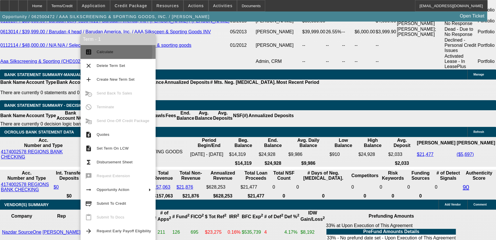
click at [107, 51] on span "Calculate" at bounding box center [105, 52] width 17 height 4
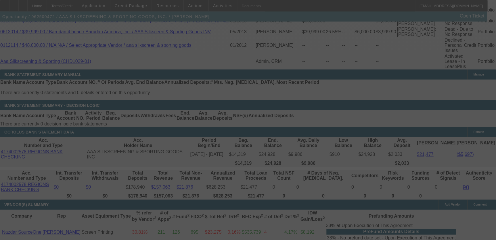
scroll to position [0, 0]
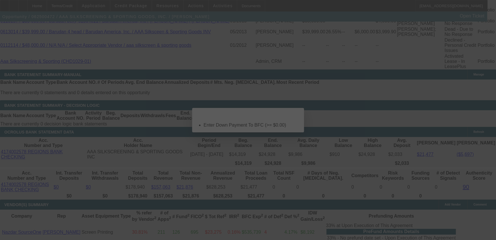
select select "0"
select select "2"
select select "0.1"
select select "4"
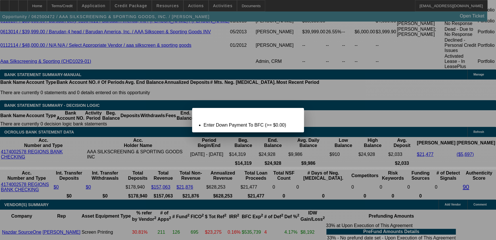
drag, startPoint x: 297, startPoint y: 116, endPoint x: 225, endPoint y: 95, distance: 74.4
click at [296, 115] on span "Close" at bounding box center [297, 113] width 8 height 3
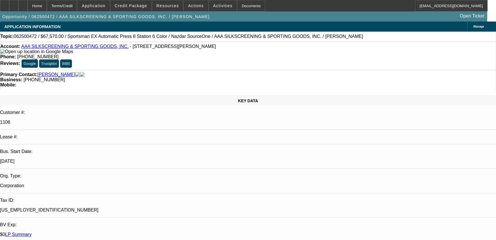
scroll to position [1098, 0]
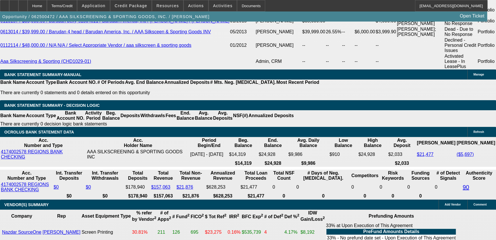
type input "$0.00"
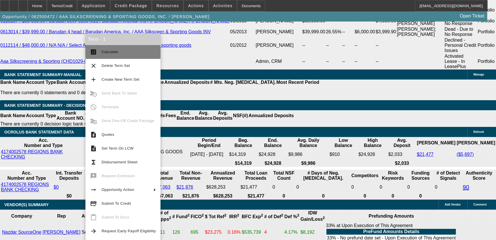
click at [115, 57] on button "calculate Calculate" at bounding box center [122, 52] width 75 height 14
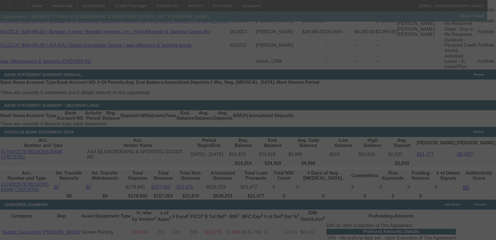
select select "0"
select select "2"
select select "0.1"
select select "4"
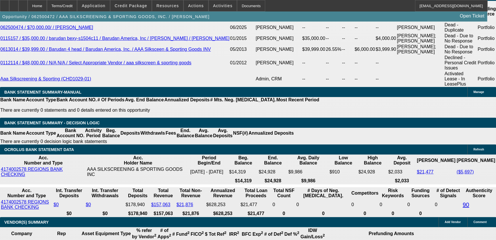
scroll to position [1072, 0]
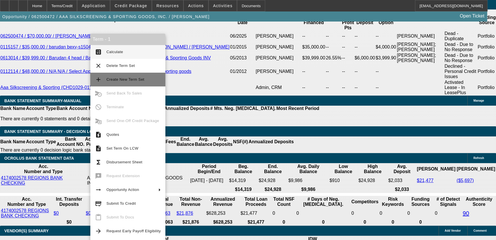
click at [131, 78] on span "Create New Term Set" at bounding box center [125, 79] width 38 height 4
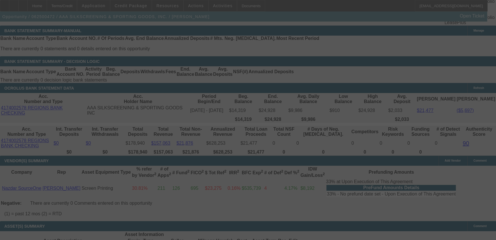
scroll to position [1150, 0]
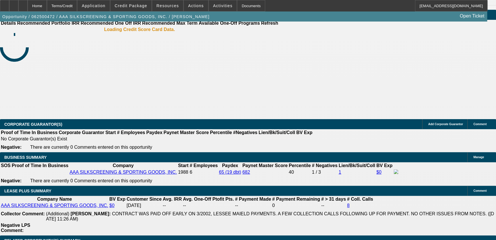
select select "0"
select select "2"
select select "0.1"
select select "0"
select select "2"
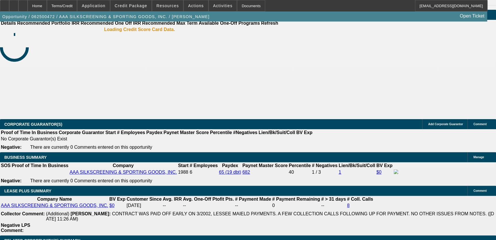
select select "0.1"
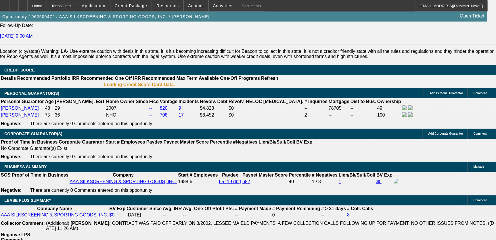
select select "1"
select select "2"
select select "4"
select select "1"
select select "2"
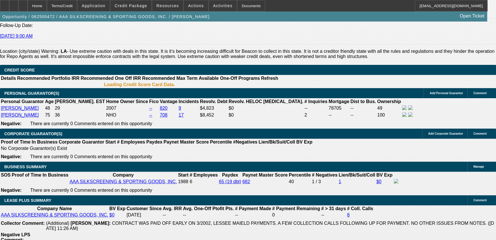
select select "4"
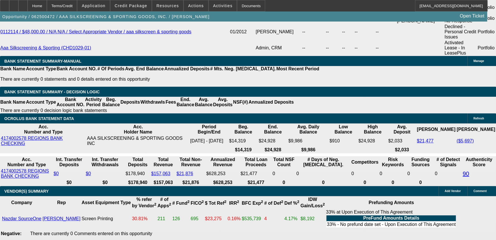
scroll to position [1118, 0]
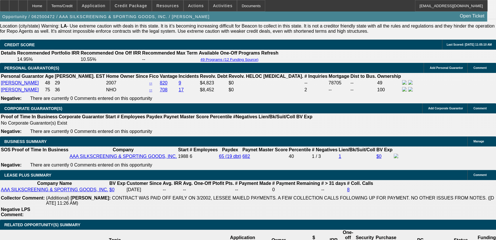
scroll to position [779, 0]
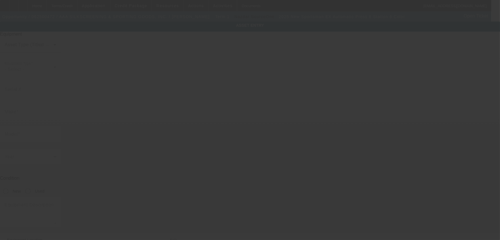
type input "SPAX16X180806"
type input "Sportsman EX"
type input "Automatic Press 8 Station 6 Color"
radio input "true"
type textarea "Sportsman EX Automatic Press 8 Station 6 Color"
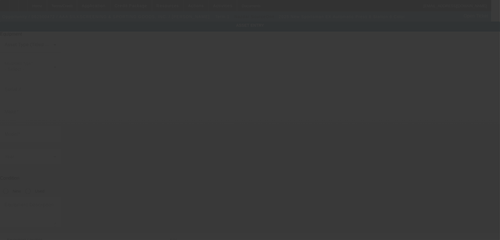
type input "[STREET_ADDRESS][PERSON_NAME]"
type input "Kenner"
type input "70062"
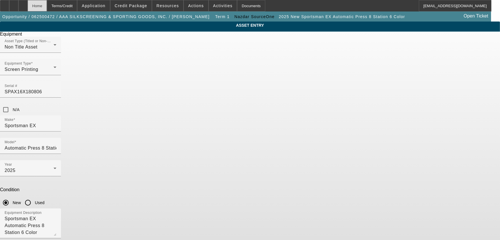
click at [45, 3] on div "Home" at bounding box center [37, 5] width 19 height 11
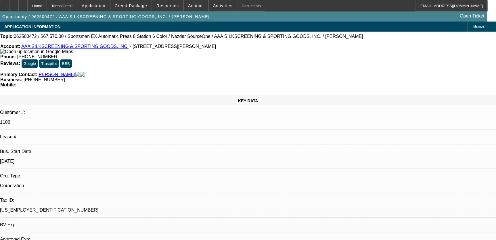
select select "0"
select select "2"
select select "0.1"
select select "4"
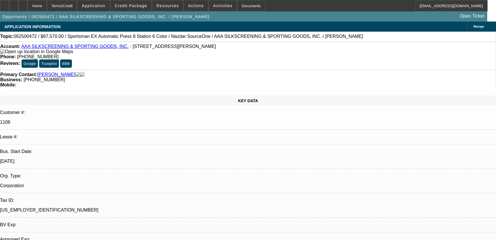
select select "0"
select select "2"
select select "0.1"
select select "4"
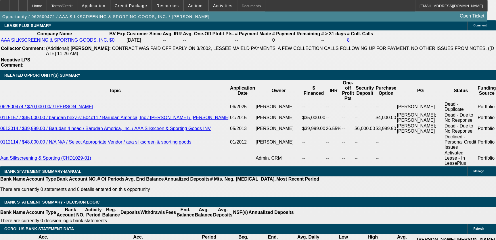
scroll to position [1023, 0]
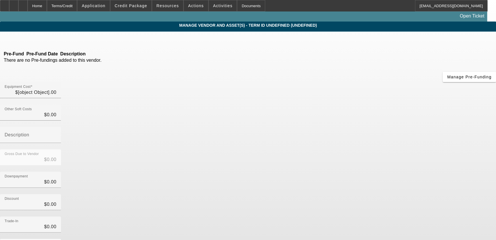
type input "$67,570.00"
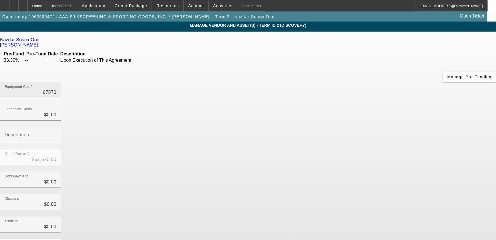
click at [56, 89] on input "67570" at bounding box center [31, 92] width 52 height 7
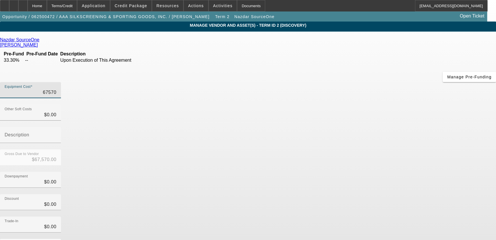
type input "6"
type input "$6.00"
type input "62"
type input "$62.00"
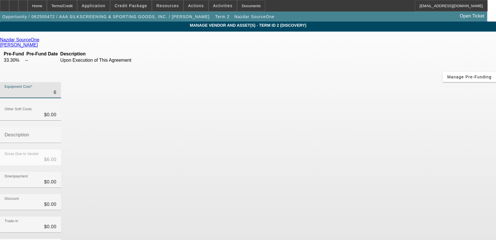
type input "$62.00"
type input "622"
type input "$622.00"
type input "6229"
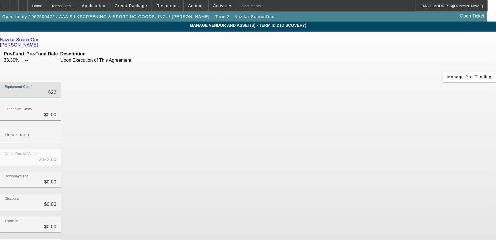
type input "$6,229.00"
type input "62295"
type input "$62,295.00"
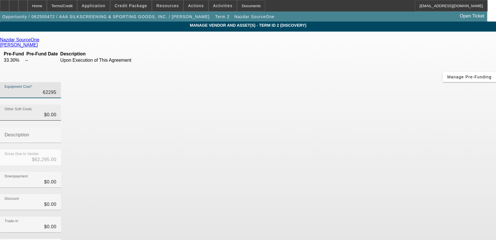
type input "$62,295.00"
click at [56, 112] on input "0" at bounding box center [31, 115] width 52 height 7
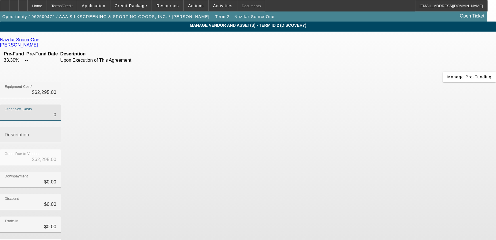
type input "50"
type input "$62,345.00"
type input "520"
type input "$62,815.00"
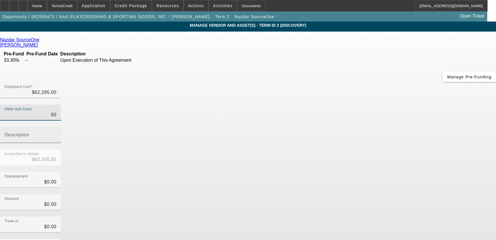
type input "$62,815.00"
type input "5270"
type input "$67,565.00"
type input "52750"
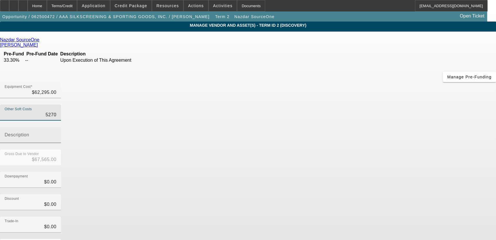
type input "$115,045.00"
click at [56, 134] on input "Description" at bounding box center [31, 137] width 52 height 7
click at [56, 112] on input "52750" at bounding box center [31, 115] width 52 height 7
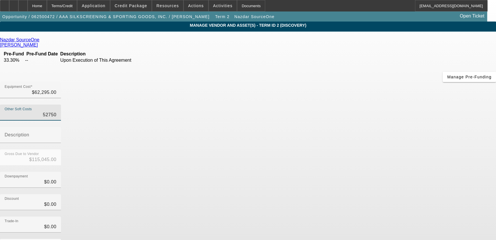
click at [56, 112] on input "52750" at bounding box center [31, 115] width 52 height 7
type input "5"
type input "$62,300.00"
type input "52"
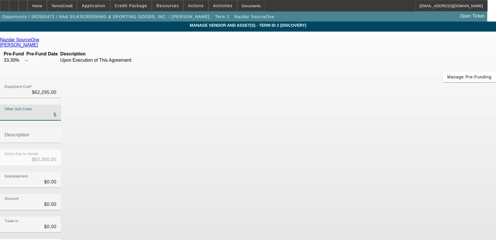
type input "$62,347.00"
type input "527"
type input "$62,822.00"
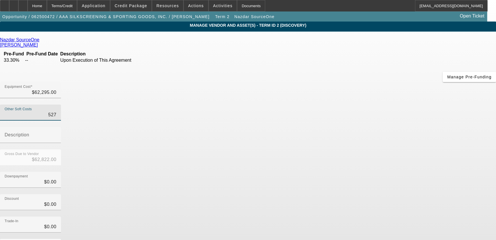
type input "5275"
type input "$67,570.00"
type input "$5,275.00"
click at [339, 149] on div "Gross Due to Vendor $67,570.00" at bounding box center [248, 160] width 496 height 22
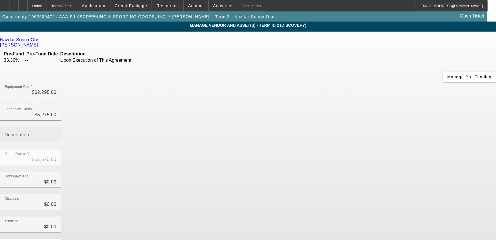
click at [29, 133] on mat-label "Description" at bounding box center [17, 135] width 25 height 5
click at [56, 134] on input "Description" at bounding box center [31, 137] width 52 height 7
type input "Crating + Installation"
click at [392, 194] on div "Discount $0.00" at bounding box center [248, 205] width 496 height 22
drag, startPoint x: 361, startPoint y: 182, endPoint x: 346, endPoint y: 170, distance: 18.6
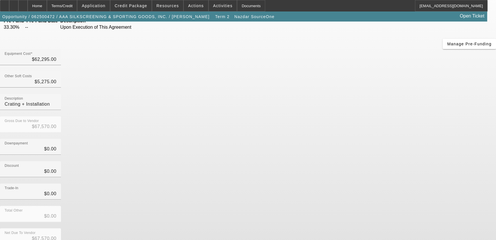
scroll to position [36, 0]
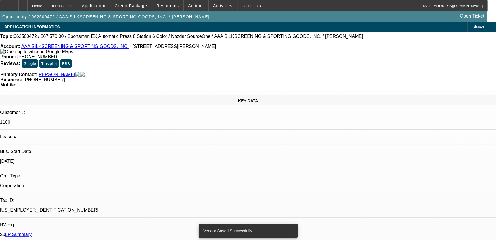
select select "0"
select select "2"
select select "0.1"
select select "4"
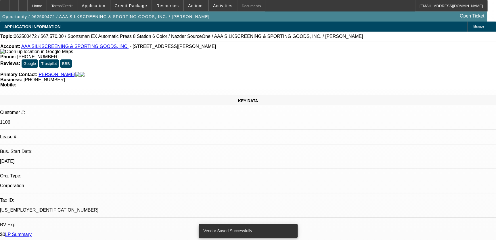
select select "0"
select select "2"
select select "0.1"
select select "4"
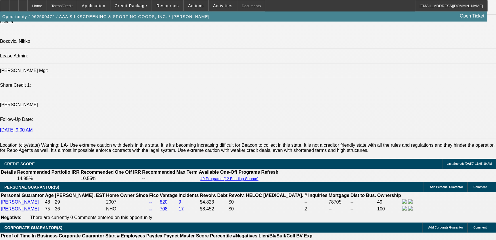
scroll to position [862, 0]
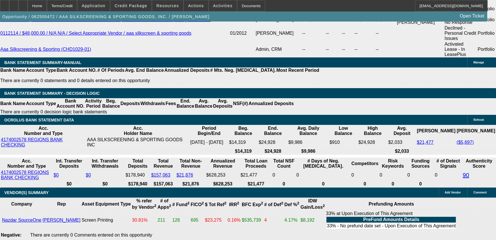
scroll to position [1098, 0]
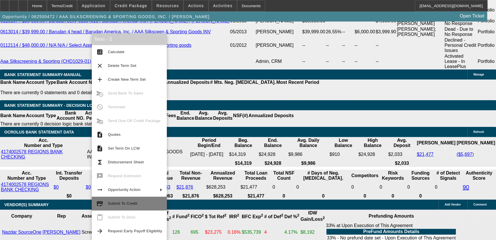
click at [143, 199] on button "credit_score Submit To Credit" at bounding box center [129, 204] width 75 height 14
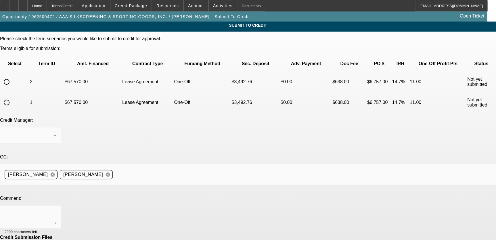
click at [12, 97] on input "radio" at bounding box center [6, 102] width 11 height 11
radio input "true"
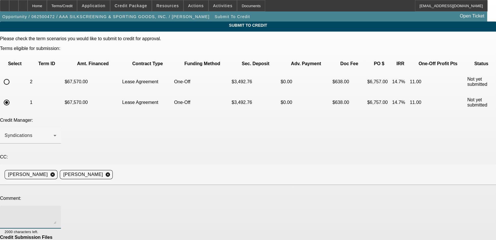
click at [56, 210] on textarea at bounding box center [31, 217] width 52 height 14
click at [56, 210] on textarea "Can we please send to CP, waiting for PG's application but trying to get a cont…" at bounding box center [31, 217] width 52 height 14
type textarea "Can we please send to CP, waiting for PG's application but trying to get a cont…"
click at [47, 7] on div "Home" at bounding box center [37, 5] width 19 height 11
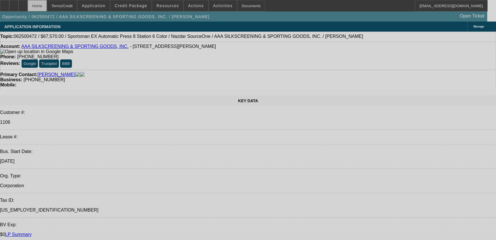
select select "0"
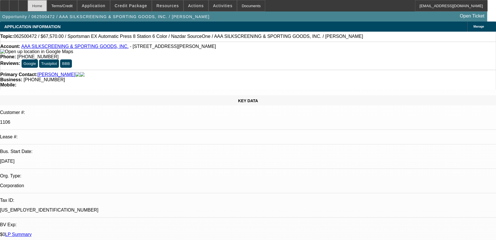
select select "2"
select select "0.1"
select select "4"
select select "0"
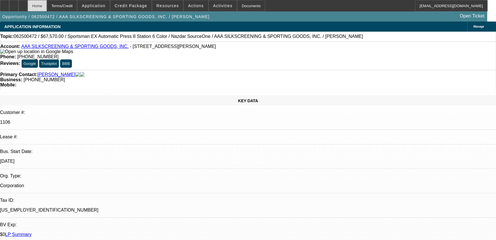
select select "2"
select select "0.1"
select select "4"
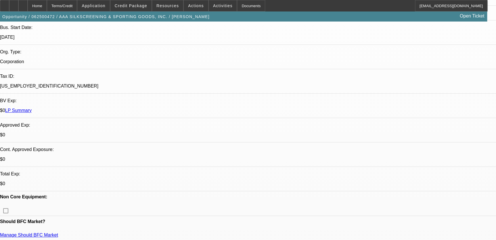
scroll to position [131, 0]
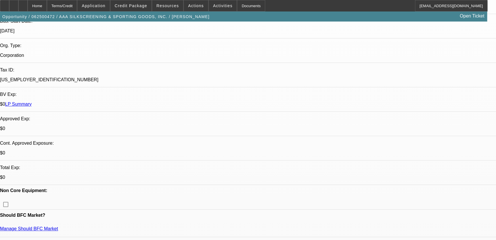
click at [134, 5] on span "Credit Package" at bounding box center [131, 5] width 32 height 5
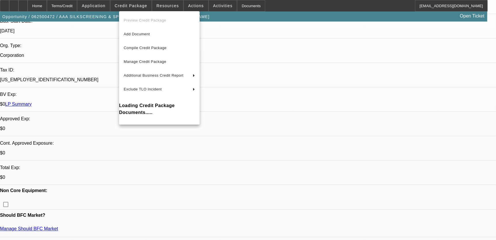
click at [116, 6] on div at bounding box center [248, 120] width 496 height 240
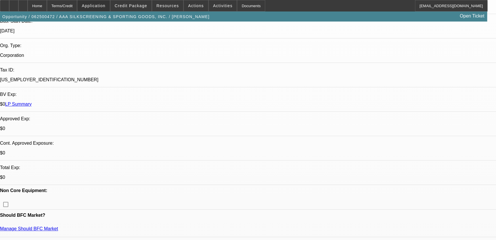
click at [110, 6] on span at bounding box center [93, 6] width 32 height 14
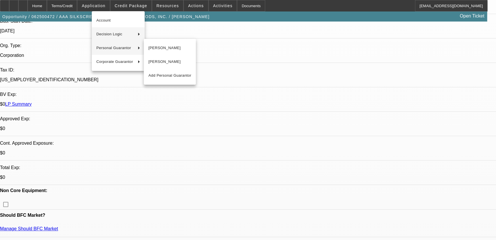
drag, startPoint x: 152, startPoint y: 50, endPoint x: 119, endPoint y: 29, distance: 39.6
click at [152, 50] on span "Kevin Bergeron" at bounding box center [169, 48] width 43 height 7
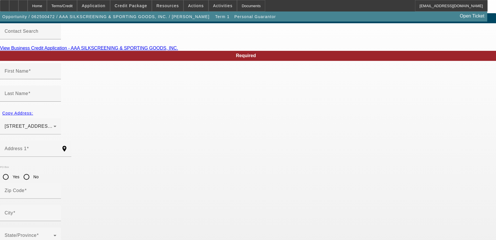
type input "Kevin"
type input "Bergeron"
type input "4708 Ashbury Street"
radio input "true"
type input "70062"
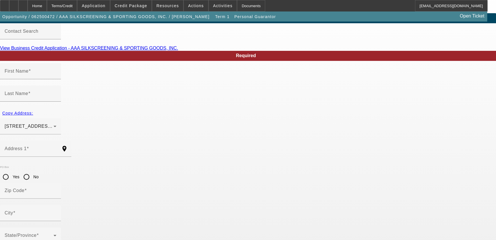
type input "Kenner"
type input "(504) 417-5519"
type input "49"
type input "438-41-7159"
type input "johnny64@cox.net"
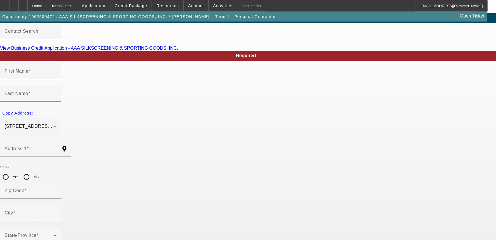
type input "$250,000.00"
type input "$0.00"
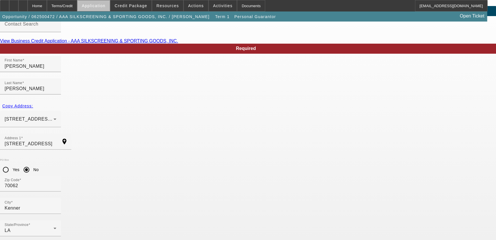
click at [105, 7] on span "Application" at bounding box center [94, 5] width 24 height 5
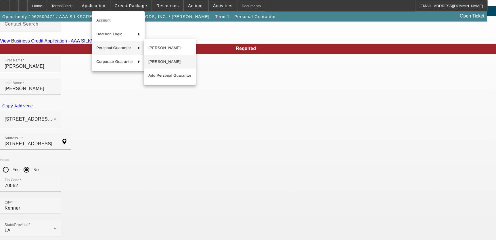
click at [171, 59] on span "Johnny Bergeron" at bounding box center [169, 61] width 43 height 7
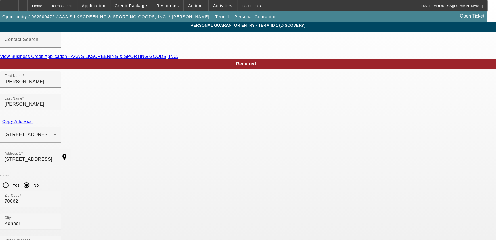
type input "Johnny"
type input "64 Androus Street"
type input "100"
type input "436-82-8628"
type input "(504) 469-7060"
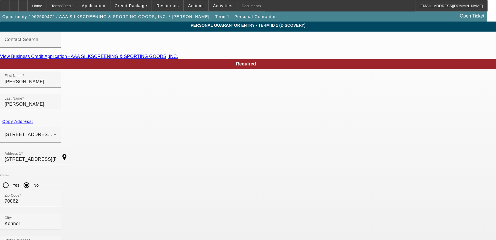
type input "51"
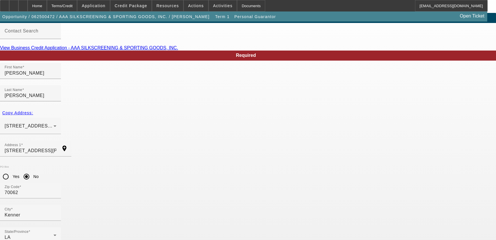
scroll to position [16, 0]
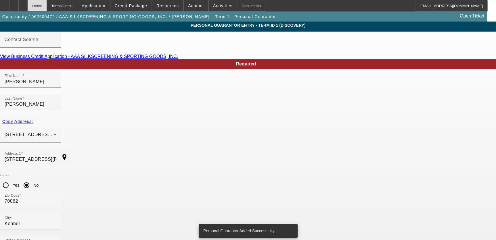
type input "Kevin"
type input "4708 Ashbury Street"
type input "49"
type input "438-41-7159"
type input "$250,000.00"
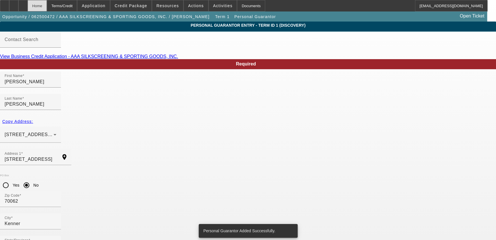
click at [47, 4] on div "Home" at bounding box center [37, 5] width 19 height 11
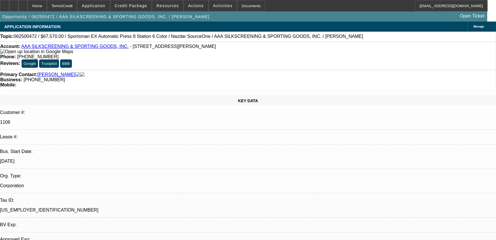
select select "0"
select select "2"
select select "0.1"
select select "4"
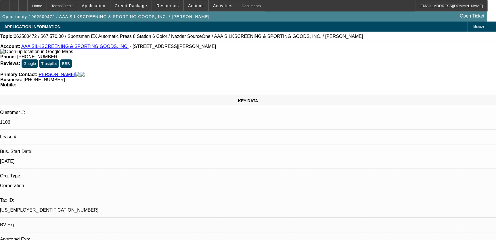
select select "0"
select select "2"
select select "0.1"
select select "4"
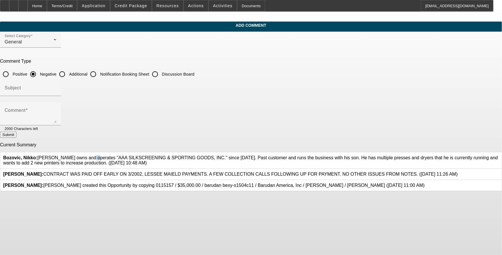
drag, startPoint x: 181, startPoint y: 152, endPoint x: 186, endPoint y: 154, distance: 5.2
click at [186, 155] on span "Bozovic, [PERSON_NAME]: [PERSON_NAME] owns and operates "AAA SILKSCREENING & SP…" at bounding box center [250, 160] width 494 height 10
drag, startPoint x: 186, startPoint y: 154, endPoint x: 178, endPoint y: 154, distance: 7.5
click at [37, 155] on b "Bozovic, Nikko:" at bounding box center [20, 157] width 34 height 5
drag, startPoint x: 180, startPoint y: 153, endPoint x: 271, endPoint y: 165, distance: 91.1
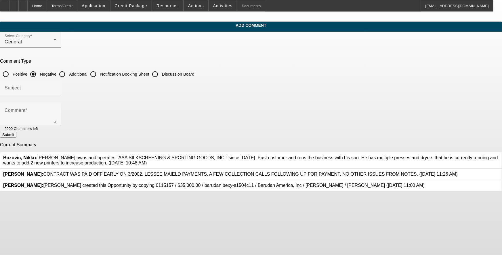
click at [209, 165] on span "Bozovic, [PERSON_NAME]: [PERSON_NAME] owns and operates "AAA SILKSCREENING & SP…" at bounding box center [250, 160] width 494 height 10
drag, startPoint x: 181, startPoint y: 154, endPoint x: 272, endPoint y: 167, distance: 92.1
click at [209, 167] on div "Bozovic, [PERSON_NAME]: [PERSON_NAME] owns and operates "AAA SILKSCREENING & SP…" at bounding box center [250, 160] width 501 height 16
copy span "[PERSON_NAME] owns and operates "AAA SILKSCREENING & SPORTING GOODS, INC." sinc…"
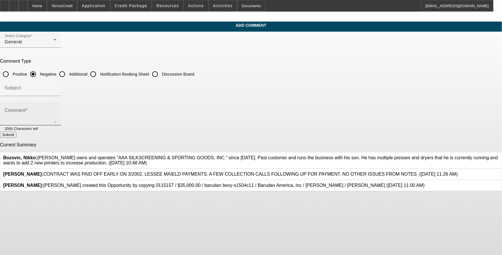
drag, startPoint x: 185, startPoint y: 107, endPoint x: 174, endPoint y: 99, distance: 13.3
click at [56, 107] on div "Comment" at bounding box center [31, 113] width 52 height 23
paste textarea "[PERSON_NAME] owns and operates "AAA SILKSCREENING & SPORTING GOODS, INC." sinc…"
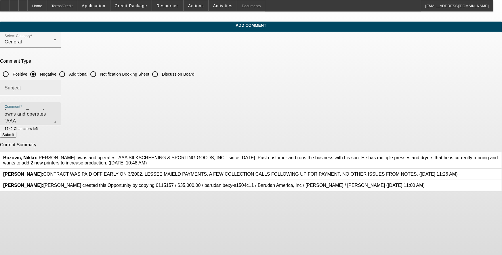
type textarea "[PERSON_NAME] owns and operates "AAA SILKSCREENING & SPORTING GOODS, INC." sinc…"
click at [56, 91] on input "Subject" at bounding box center [31, 90] width 52 height 7
type input "Write Up"
click at [56, 117] on textarea "[PERSON_NAME] owns and operates "AAA SILKSCREENING & SPORTING GOODS, INC." sinc…" at bounding box center [31, 116] width 52 height 14
type textarea "[PERSON_NAME] owns and operates "AAA SILKSCREENING & SPORTING GOODS, INC." sinc…"
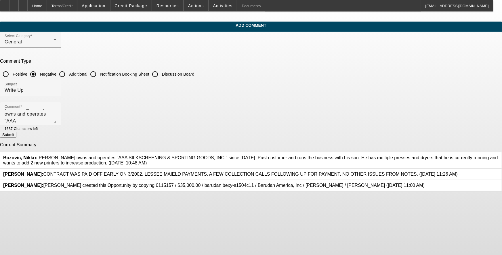
click at [209, 155] on icon at bounding box center [499, 155] width 0 height 0
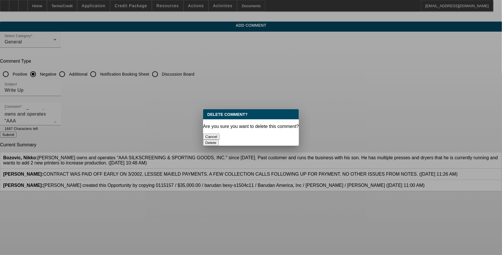
click at [209, 140] on button "Delete" at bounding box center [211, 143] width 16 height 6
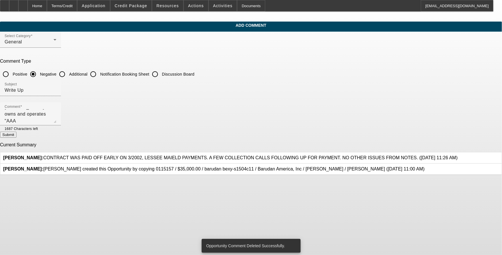
click at [68, 73] on input "Additional" at bounding box center [61, 73] width 11 height 11
radio input "true"
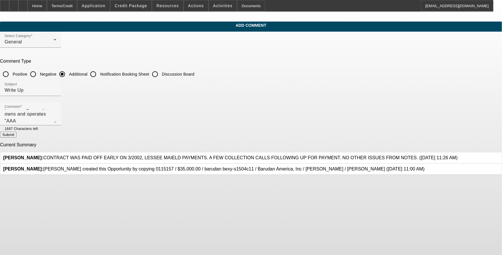
click at [16, 132] on button "Submit" at bounding box center [8, 135] width 16 height 6
radio input "true"
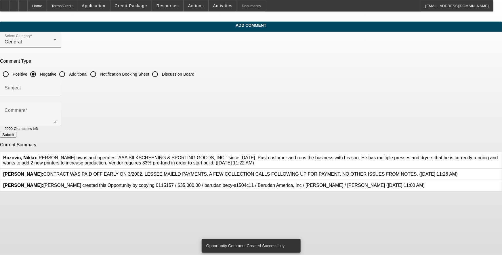
drag, startPoint x: 467, startPoint y: 109, endPoint x: 277, endPoint y: 96, distance: 190.5
click at [209, 109] on app-comments-manage "Add Comment Select Category General Comment Type Positive Negative Additional N…" at bounding box center [251, 107] width 502 height 170
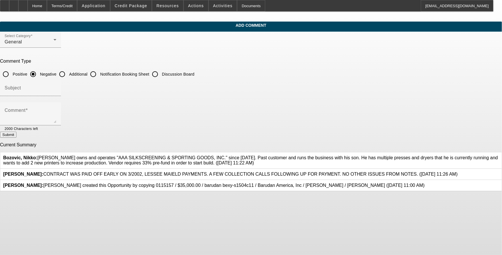
drag, startPoint x: 394, startPoint y: 165, endPoint x: 342, endPoint y: 56, distance: 120.5
click at [209, 165] on div "Add Comment Select Category General Comment Type Positive Negative Additional N…" at bounding box center [251, 107] width 502 height 170
